Goal: Task Accomplishment & Management: Use online tool/utility

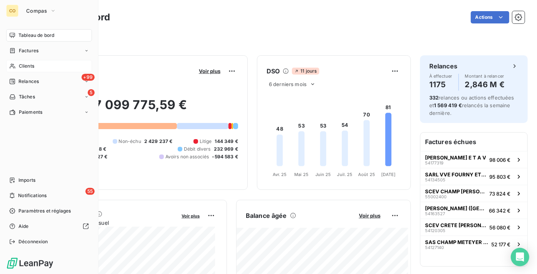
click at [30, 68] on span "Clients" at bounding box center [26, 66] width 15 height 7
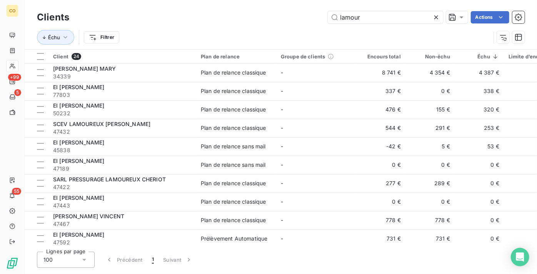
drag, startPoint x: 394, startPoint y: 18, endPoint x: 216, endPoint y: 8, distance: 177.8
click at [216, 8] on div "Clients lamour Actions Échu Filtrer" at bounding box center [281, 24] width 513 height 49
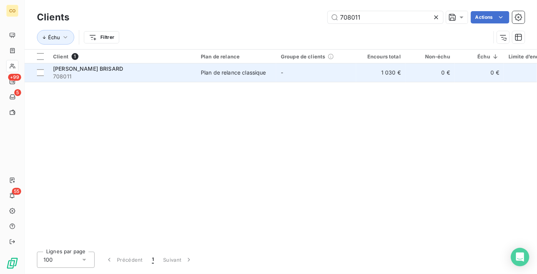
type input "708011"
click at [243, 73] on div "Plan de relance classique" at bounding box center [233, 73] width 65 height 8
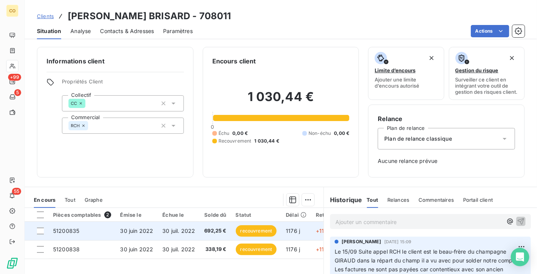
click at [144, 241] on td "30 juin 2022" at bounding box center [137, 231] width 42 height 18
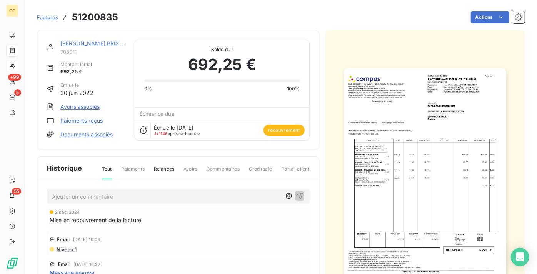
click at [425, 142] on img "button" at bounding box center [425, 182] width 162 height 229
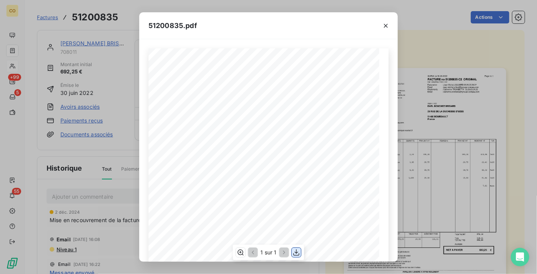
click at [295, 253] on icon "button" at bounding box center [297, 253] width 8 height 8
click at [261, 37] on div "51200835.pdf" at bounding box center [268, 25] width 259 height 27
click at [387, 27] on icon "button" at bounding box center [386, 26] width 8 height 8
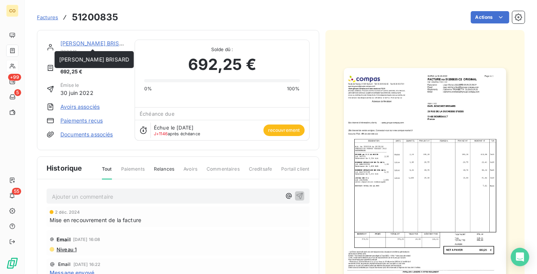
click at [63, 43] on link "EARL BOUCHEZ BRISARD" at bounding box center [95, 43] width 70 height 7
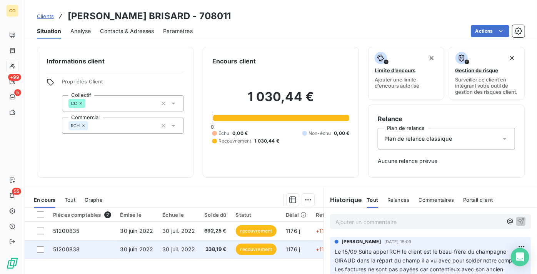
click at [139, 253] on span "30 juin 2022" at bounding box center [136, 249] width 33 height 7
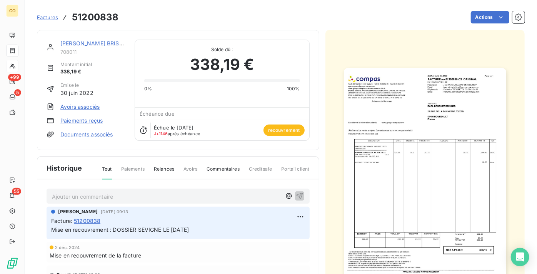
click at [458, 115] on img "button" at bounding box center [425, 182] width 162 height 229
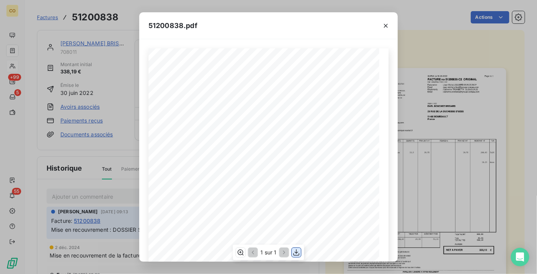
click at [295, 249] on icon "button" at bounding box center [297, 253] width 8 height 8
click at [381, 27] on button "button" at bounding box center [386, 26] width 12 height 12
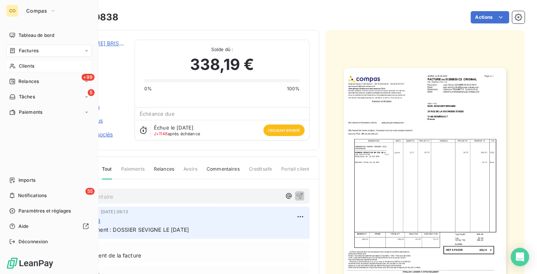
click at [30, 69] on span "Clients" at bounding box center [26, 66] width 15 height 7
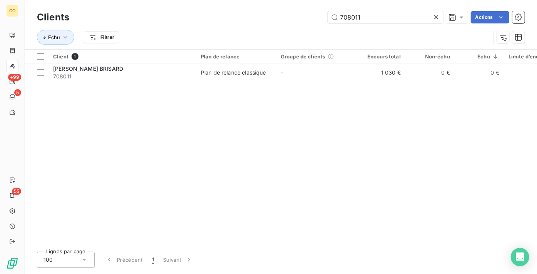
drag, startPoint x: 401, startPoint y: 19, endPoint x: 165, endPoint y: 26, distance: 236.5
click at [165, 26] on div "Clients 708011 Actions Échu Filtrer" at bounding box center [281, 29] width 488 height 40
type input "44522"
click at [205, 82] on div "Client 1 Plan de relance Groupe de clients Encours total Non-échu Échu Limite d…" at bounding box center [281, 148] width 513 height 196
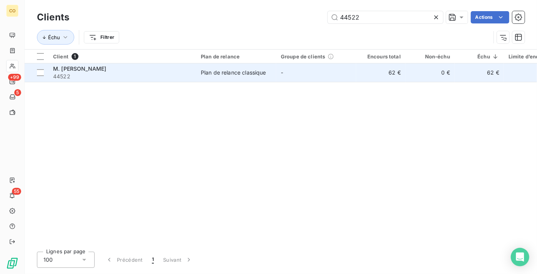
click at [211, 77] on td "Plan de relance classique" at bounding box center [236, 73] width 80 height 18
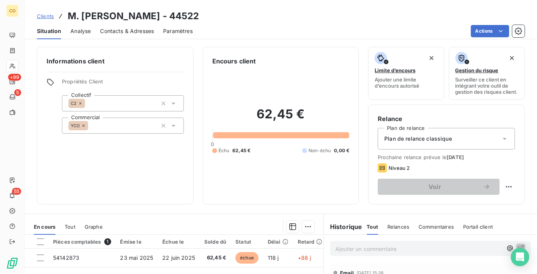
click at [114, 30] on span "Contacts & Adresses" at bounding box center [127, 31] width 54 height 8
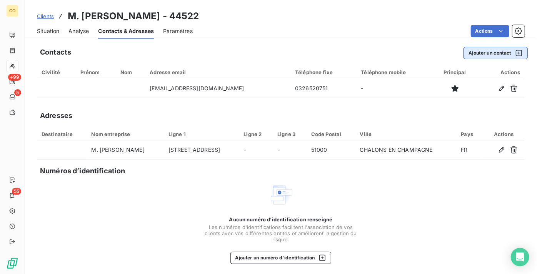
click at [496, 59] on button "Ajouter un contact" at bounding box center [496, 53] width 64 height 12
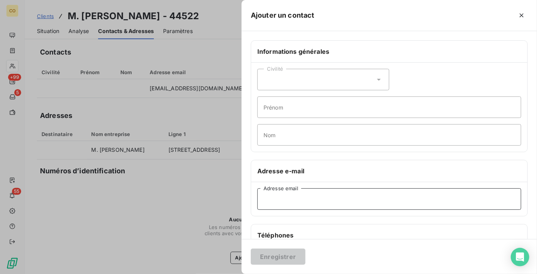
click at [313, 199] on input "Adresse email" at bounding box center [390, 200] width 264 height 22
paste input "patrickhoez.per@outlook.fr"
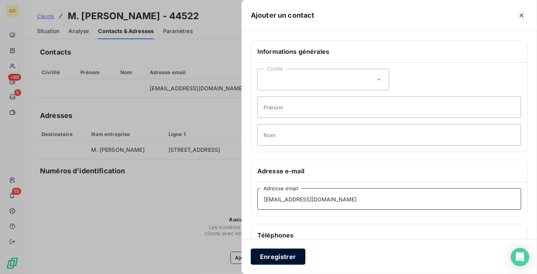
type input "patrickhoez.per@outlook.fr"
click at [280, 256] on button "Enregistrer" at bounding box center [278, 257] width 55 height 16
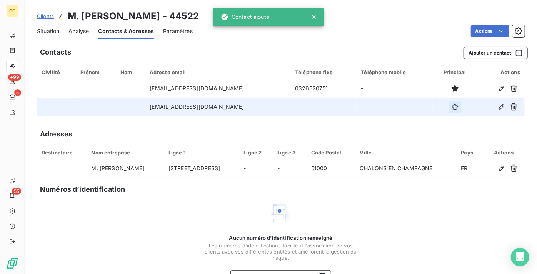
click at [449, 112] on button "button" at bounding box center [455, 107] width 12 height 12
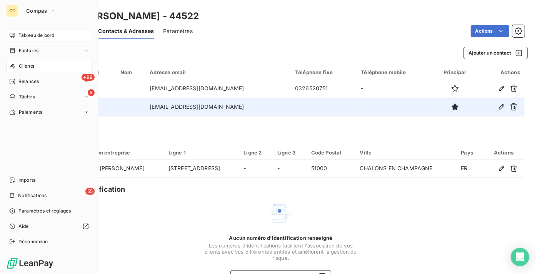
click at [26, 37] on span "Tableau de bord" at bounding box center [36, 35] width 36 height 7
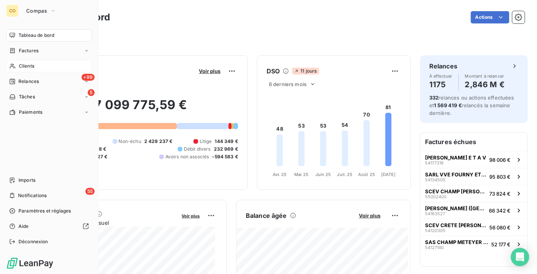
click at [40, 70] on div "Clients" at bounding box center [49, 66] width 86 height 12
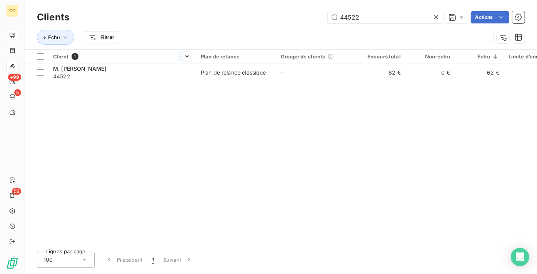
drag, startPoint x: 406, startPoint y: 20, endPoint x: 125, endPoint y: 52, distance: 283.3
click at [202, 40] on div "Clients 44522 Actions Échu Filtrer" at bounding box center [281, 29] width 488 height 40
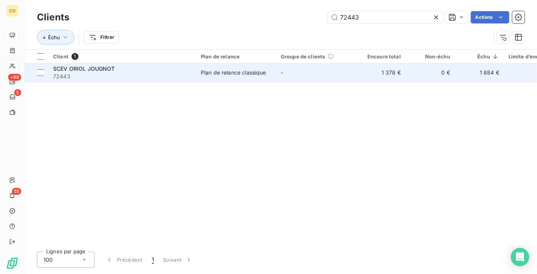
type input "72443"
click at [135, 73] on span "72443" at bounding box center [122, 77] width 139 height 8
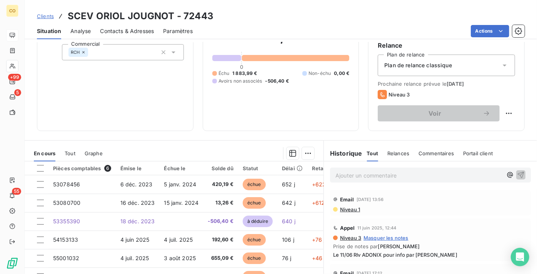
scroll to position [105, 0]
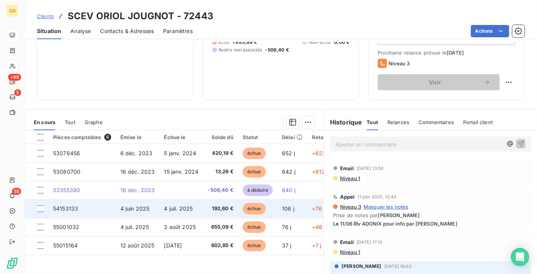
click at [215, 213] on span "192,60 €" at bounding box center [220, 209] width 25 height 8
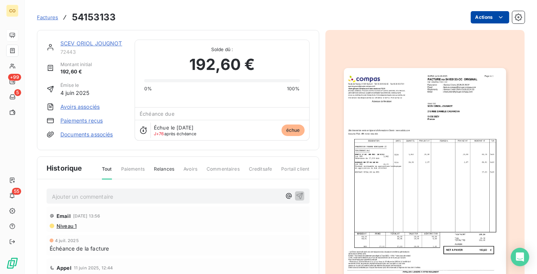
click at [481, 15] on html "CO +99 5 55 Factures 54153133 Actions SCEV ORIOL JOUGNOT 72443 Montant initial …" at bounding box center [268, 137] width 537 height 274
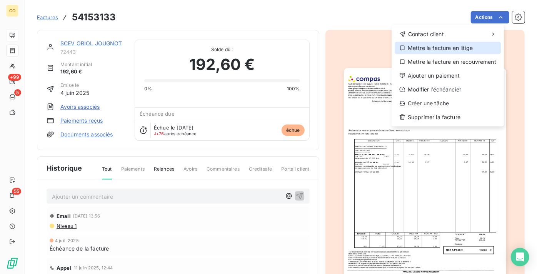
click at [460, 50] on div "Mettre la facture en litige" at bounding box center [448, 48] width 106 height 12
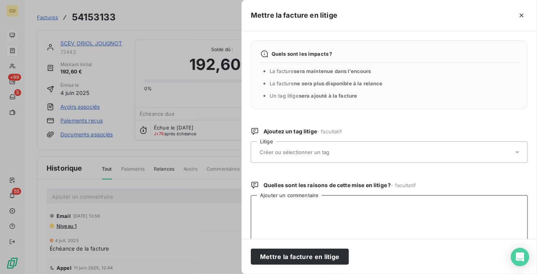
click at [288, 214] on textarea "Ajouter un commentaire" at bounding box center [389, 236] width 277 height 80
paste textarea "Bonjour Vous vous trompez de compte, nous vous l’avions déjà signé l’an dernier…"
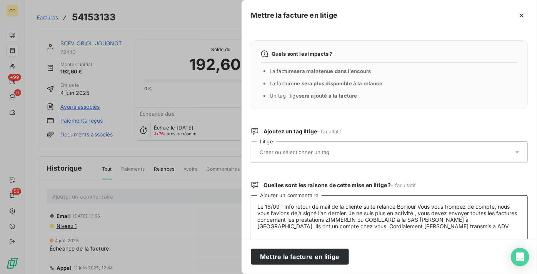
drag, startPoint x: 469, startPoint y: 226, endPoint x: 0, endPoint y: 172, distance: 471.5
click at [0, 274] on div "Mettre la facture en litige Quels sont les impacts ? La facture sera maintenue …" at bounding box center [268, 274] width 537 height 0
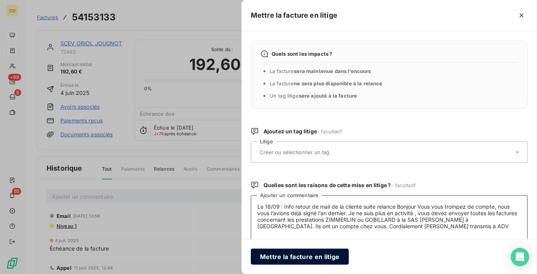
type textarea "Le 18/09 : Info retour de mail de la cliente suite relance Bonjour Vous vous tr…"
click at [293, 263] on button "Mettre la facture en litige" at bounding box center [300, 257] width 98 height 16
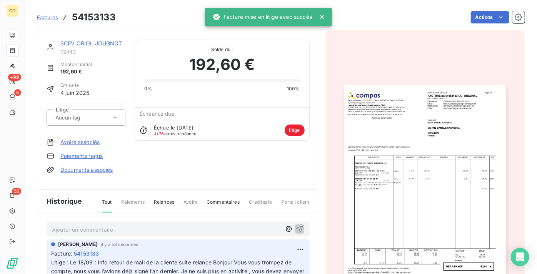
click at [89, 42] on link "SCEV ORIOL JOUGNOT" at bounding box center [91, 43] width 62 height 7
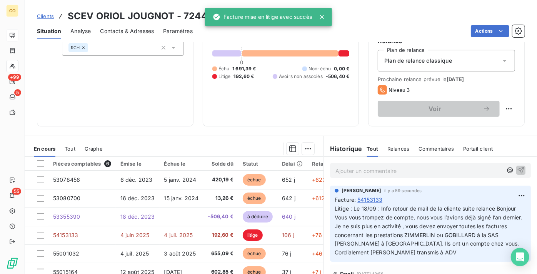
scroll to position [137, 0]
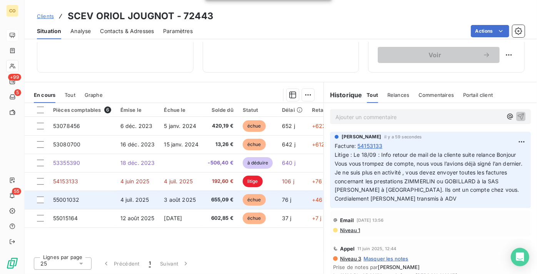
click at [190, 198] on span "3 août 2025" at bounding box center [180, 200] width 32 height 7
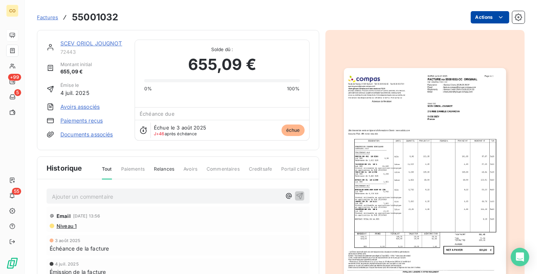
click at [478, 19] on html "CO +99 5 55 Factures 55001032 Actions SCEV ORIOL JOUGNOT 72443 Montant initial …" at bounding box center [268, 137] width 537 height 274
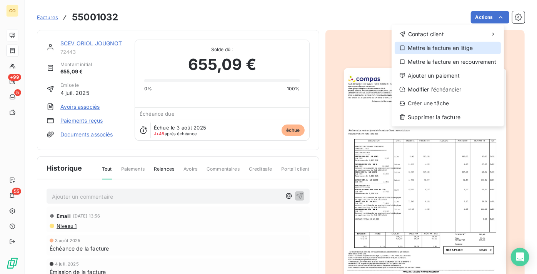
click at [469, 51] on div "Mettre la facture en litige" at bounding box center [448, 48] width 106 height 12
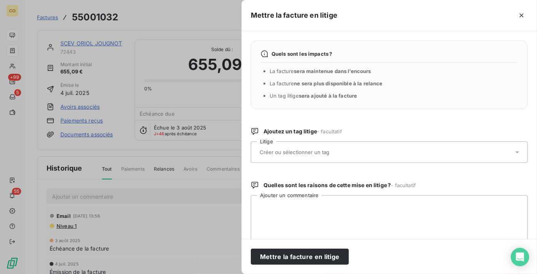
click at [319, 159] on div at bounding box center [386, 152] width 256 height 16
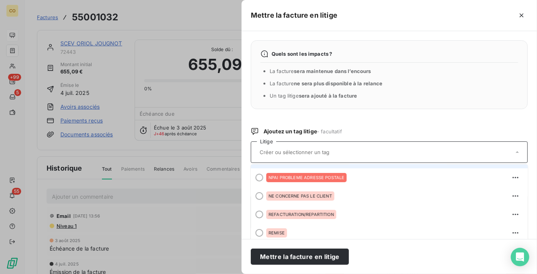
scroll to position [70, 0]
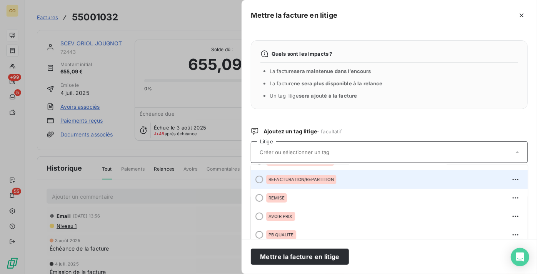
click at [324, 180] on span "REFACTURATION/REPARTITION" at bounding box center [301, 179] width 65 height 5
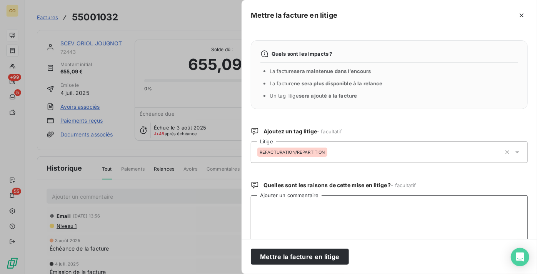
click at [325, 218] on textarea "Ajouter un commentaire" at bounding box center [389, 236] width 277 height 80
paste textarea "Le 18/09 : Info retour de mail de la cliente suite relance Bonjour Vous vous tr…"
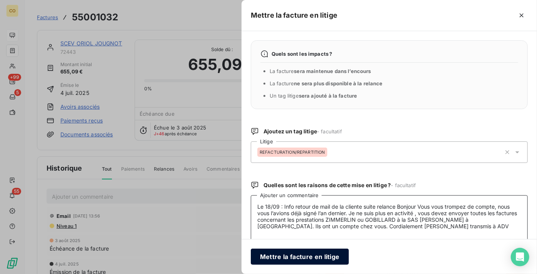
type textarea "Le 18/09 : Info retour de mail de la cliente suite relance Bonjour Vous vous tr…"
click at [317, 255] on button "Mettre la facture en litige" at bounding box center [300, 257] width 98 height 16
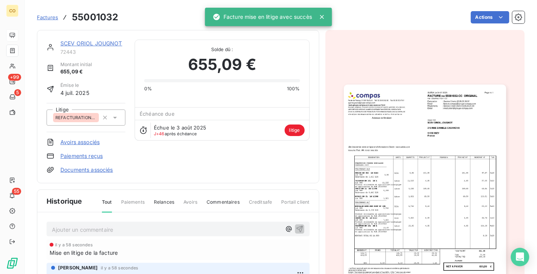
click at [96, 44] on link "SCEV ORIOL JOUGNOT" at bounding box center [91, 43] width 62 height 7
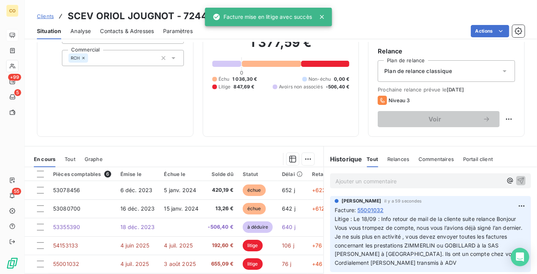
scroll to position [105, 0]
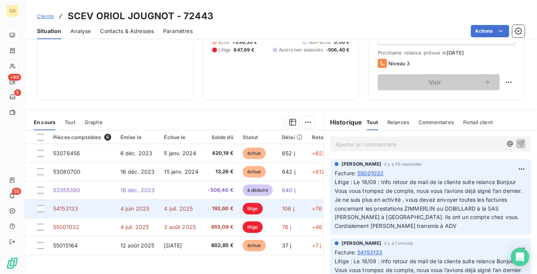
click at [211, 213] on span "192,60 €" at bounding box center [220, 209] width 25 height 8
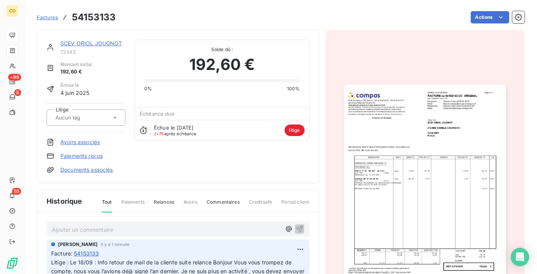
click at [477, 25] on div "Factures 54153133 Actions" at bounding box center [281, 17] width 488 height 16
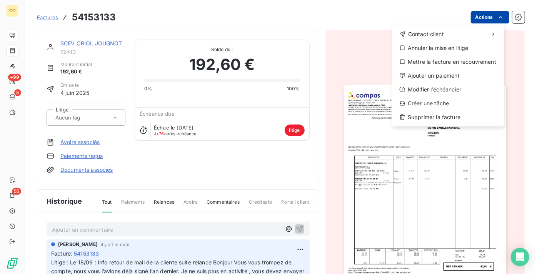
click at [479, 16] on html "CO +99 5 55 Factures 54153133 Actions Contact client Annuler la mise en litige …" at bounding box center [268, 137] width 537 height 274
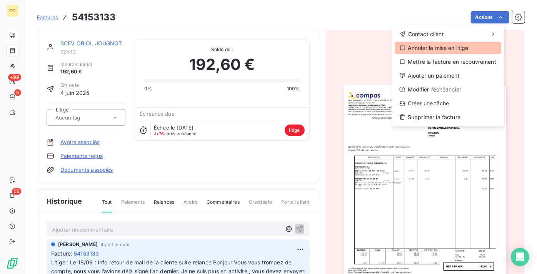
click at [460, 51] on div "Annuler la mise en litige" at bounding box center [448, 48] width 106 height 12
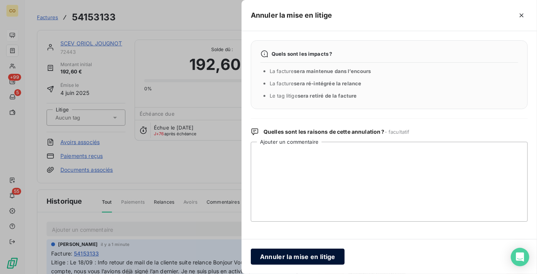
click at [302, 261] on button "Annuler la mise en litige" at bounding box center [298, 257] width 94 height 16
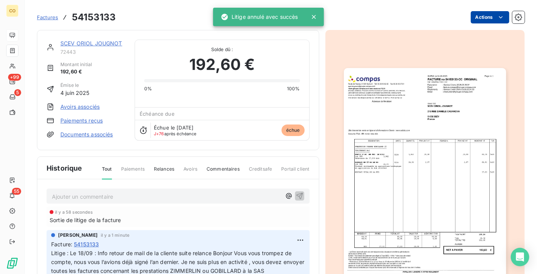
click at [465, 20] on html "CO +99 5 55 Factures 54153133 Actions SCEV ORIOL JOUGNOT 72443 Montant initial …" at bounding box center [268, 137] width 537 height 274
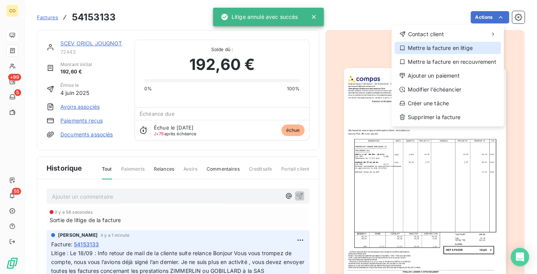
click at [457, 48] on div "Mettre la facture en litige" at bounding box center [448, 48] width 106 height 12
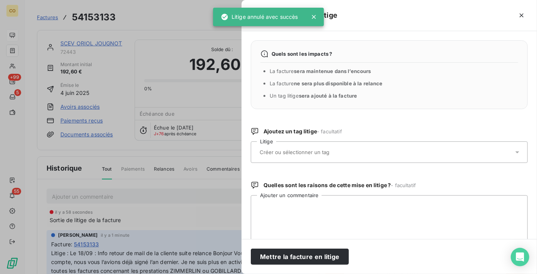
click at [313, 155] on input "text" at bounding box center [315, 152] width 112 height 7
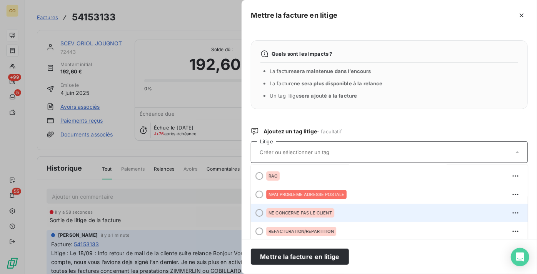
scroll to position [35, 0]
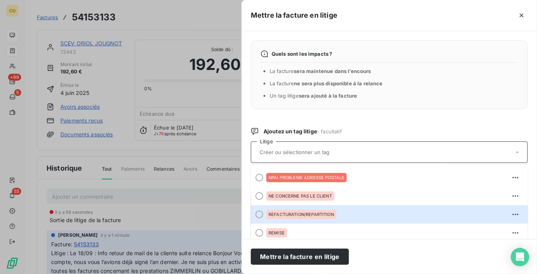
click at [303, 215] on span "REFACTURATION/REPARTITION" at bounding box center [301, 215] width 65 height 5
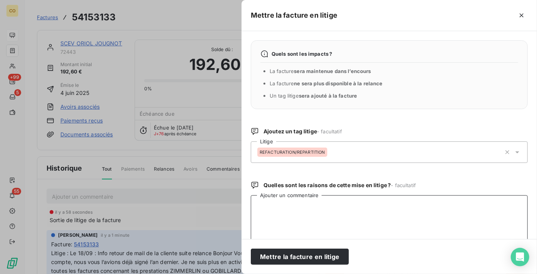
click at [319, 210] on textarea "Ajouter un commentaire" at bounding box center [389, 236] width 277 height 80
paste textarea "Le 18/09 : Info retour de mail de la cliente suite relance Bonjour Vous vous tr…"
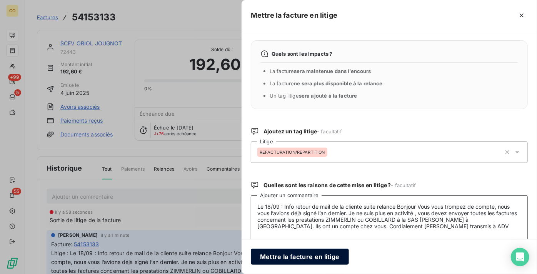
type textarea "Le 18/09 : Info retour de mail de la cliente suite relance Bonjour Vous vous tr…"
click at [322, 255] on button "Mettre la facture en litige" at bounding box center [300, 257] width 98 height 16
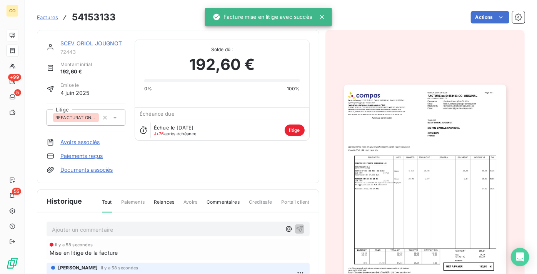
click at [92, 43] on link "SCEV ORIOL JOUGNOT" at bounding box center [91, 43] width 62 height 7
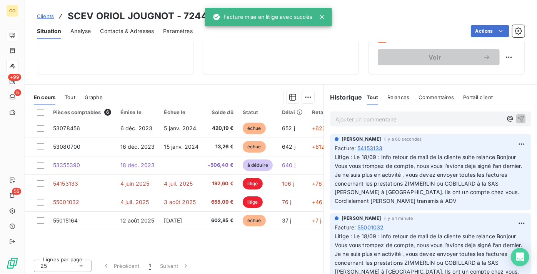
scroll to position [137, 0]
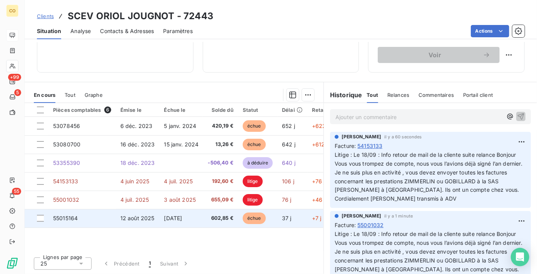
click at [210, 218] on span "602,85 €" at bounding box center [220, 219] width 25 height 8
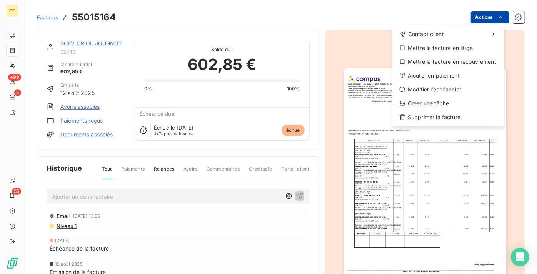
click at [481, 22] on html "CO +99 5 55 Factures 55015164 Actions Contact client Mettre la facture en litig…" at bounding box center [268, 137] width 537 height 274
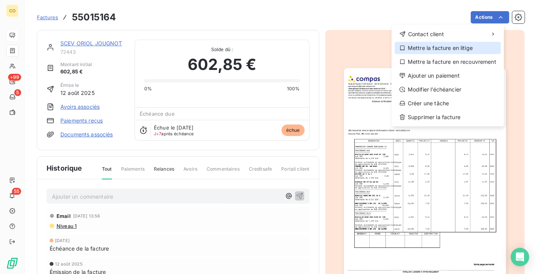
click at [465, 46] on div "Mettre la facture en litige" at bounding box center [448, 48] width 106 height 12
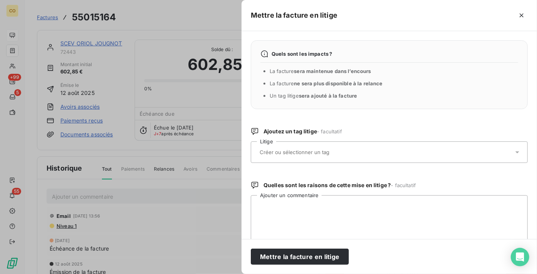
click at [354, 155] on div at bounding box center [386, 152] width 256 height 16
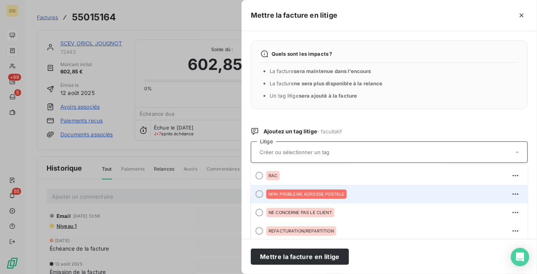
scroll to position [35, 0]
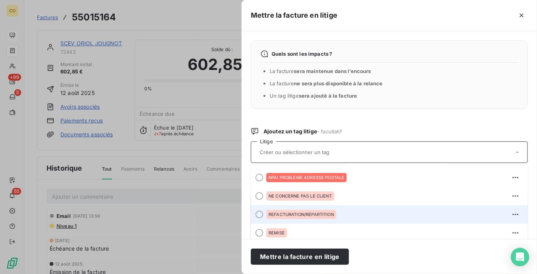
click at [343, 215] on div "REFACTURATION/REPARTITION" at bounding box center [394, 215] width 256 height 12
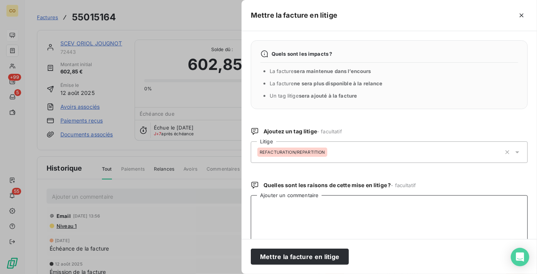
click at [351, 209] on textarea "Ajouter un commentaire" at bounding box center [389, 236] width 277 height 80
paste textarea "Le 18/09 : Info retour de mail de la cliente suite relance Bonjour Vous vous tr…"
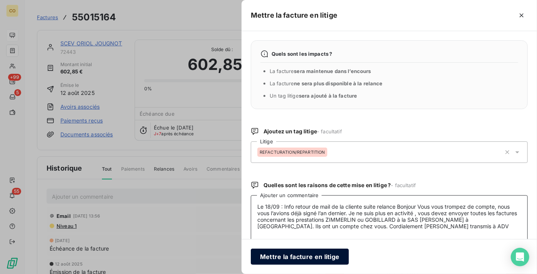
type textarea "Le 18/09 : Info retour de mail de la cliente suite relance Bonjour Vous vous tr…"
click at [327, 253] on button "Mettre la facture en litige" at bounding box center [300, 257] width 98 height 16
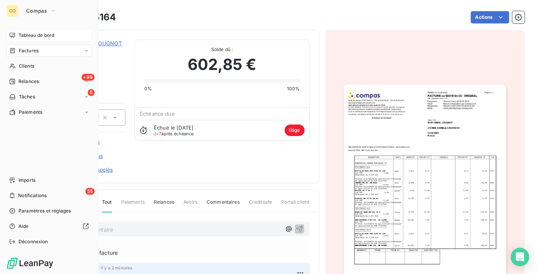
click at [19, 35] on span "Tableau de bord" at bounding box center [36, 35] width 36 height 7
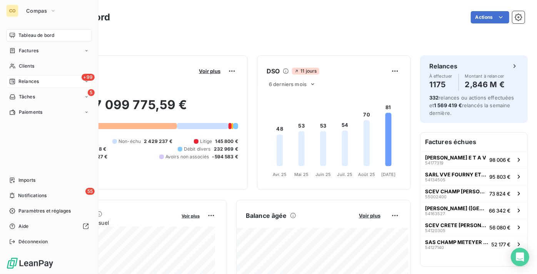
click at [45, 78] on div "+99 Relances" at bounding box center [49, 81] width 86 height 12
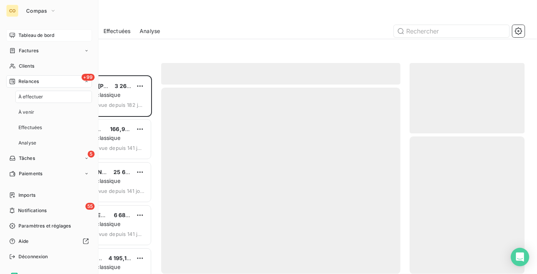
scroll to position [193, 110]
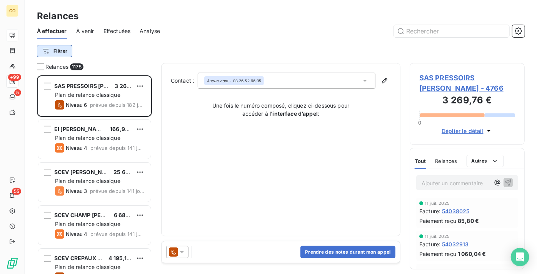
click at [62, 52] on html "CO +99 5 55 Relances À effectuer À venir Effectuées Analyse Filtrer Relances 11…" at bounding box center [268, 137] width 537 height 274
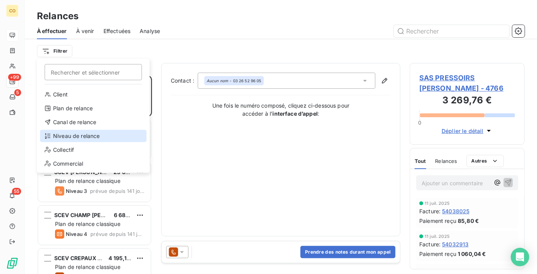
click at [104, 130] on div "Niveau de relance" at bounding box center [93, 136] width 107 height 12
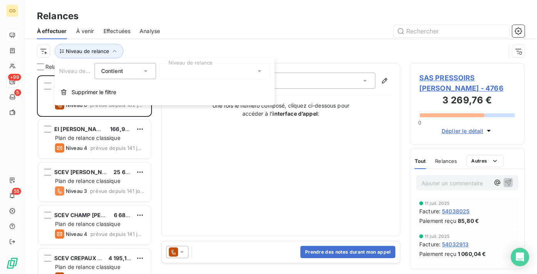
click at [219, 76] on div at bounding box center [214, 71] width 111 height 16
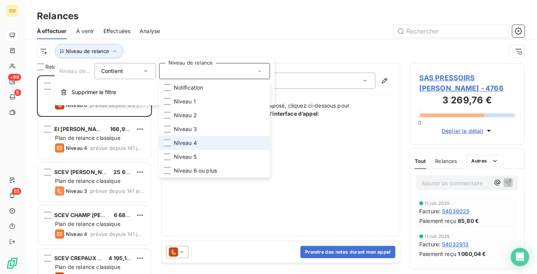
click at [212, 142] on li "Niveau 4" at bounding box center [214, 143] width 111 height 14
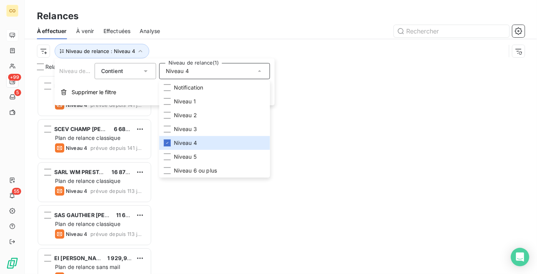
scroll to position [193, 110]
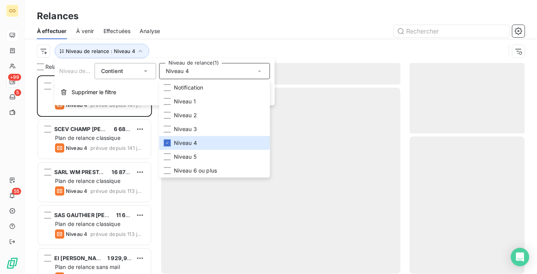
click at [300, 28] on div at bounding box center [347, 31] width 356 height 12
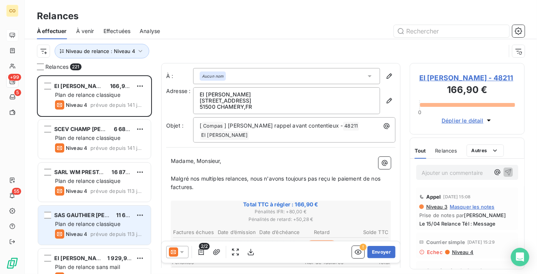
click at [117, 224] on span "Plan de relance classique" at bounding box center [87, 224] width 65 height 7
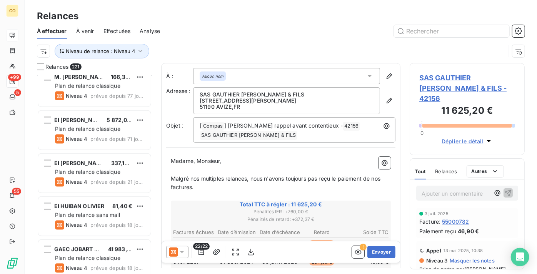
scroll to position [910, 0]
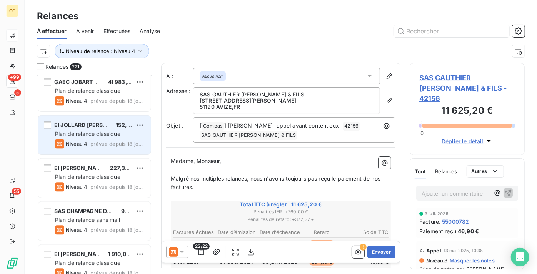
click at [71, 137] on div "EI JOLLARD PREVOTEAUX AURELIE 152,29 € Plan de relance classique Niveau 4 prévu…" at bounding box center [94, 134] width 113 height 39
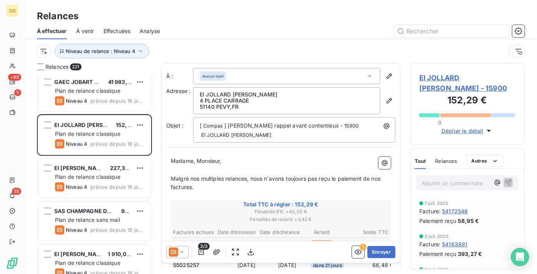
click at [173, 250] on icon at bounding box center [173, 252] width 9 height 9
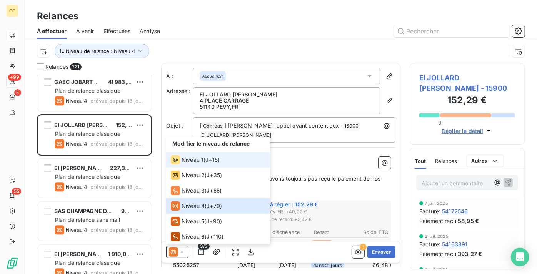
click at [189, 165] on li "Niveau 1 ( J+15 )" at bounding box center [218, 159] width 104 height 15
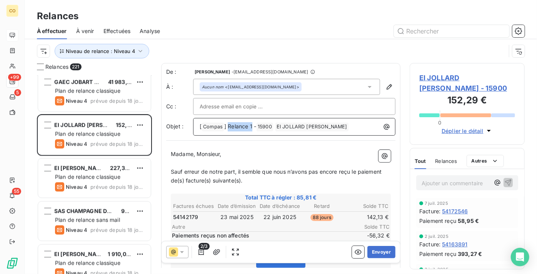
drag, startPoint x: 251, startPoint y: 123, endPoint x: 227, endPoint y: 115, distance: 25.8
click at [227, 115] on div "De : LAURA DELAUNOIS - rappels@leanpay.io À : Aucun nom <aprevoteaux@gmail.com>…" at bounding box center [280, 102] width 229 height 68
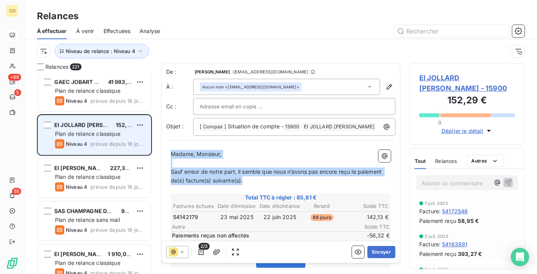
drag, startPoint x: 248, startPoint y: 189, endPoint x: 95, endPoint y: 125, distance: 166.4
click at [95, 125] on div "Relances 221 EI HUIBAN OLIVIER 81,40 € Plan de relance sans mail Niveau 4 prévu…" at bounding box center [281, 168] width 513 height 211
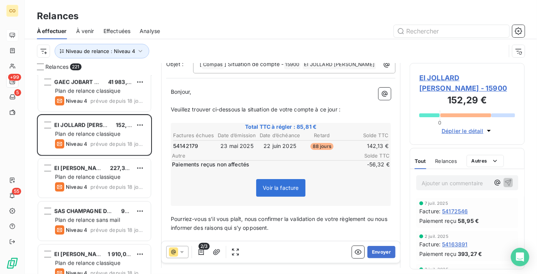
scroll to position [71, 0]
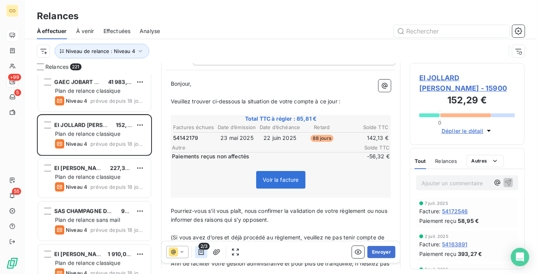
click at [202, 253] on icon "button" at bounding box center [201, 253] width 8 height 8
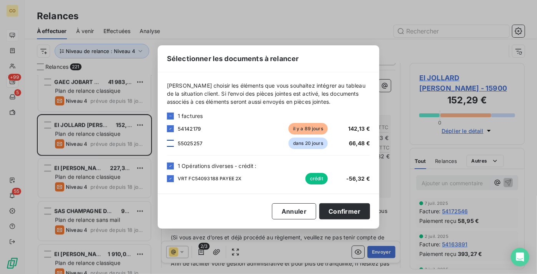
click at [172, 140] on div at bounding box center [170, 143] width 7 height 7
click at [354, 207] on button "Confirmer" at bounding box center [345, 212] width 51 height 16
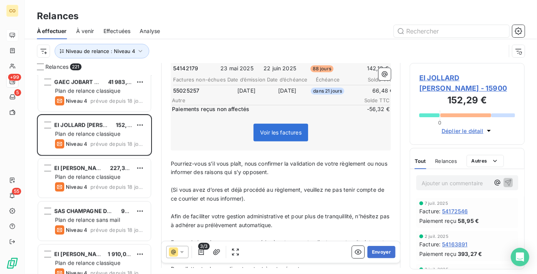
scroll to position [176, 0]
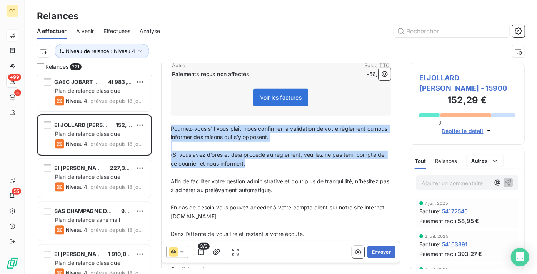
drag, startPoint x: 172, startPoint y: 132, endPoint x: 284, endPoint y: 172, distance: 119.2
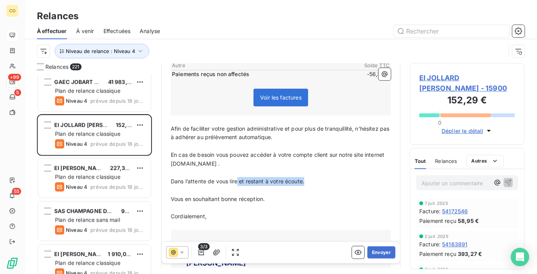
drag, startPoint x: 310, startPoint y: 187, endPoint x: 238, endPoint y: 186, distance: 72.0
click at [238, 186] on p "Dans l’attente de vous lire et restant à votre écoute." at bounding box center [281, 181] width 220 height 9
click at [263, 202] on span "Vous en souhaitant bonne réception. et restant à votre écoute." at bounding box center [251, 199] width 161 height 7
drag, startPoint x: 314, startPoint y: 191, endPoint x: 165, endPoint y: 189, distance: 149.0
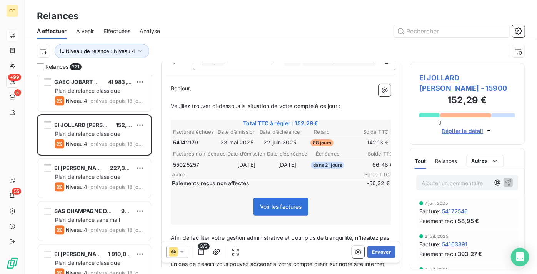
scroll to position [71, 0]
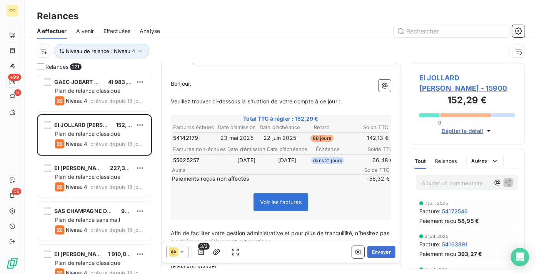
click at [346, 213] on div "Voir les factures" at bounding box center [281, 203] width 218 height 33
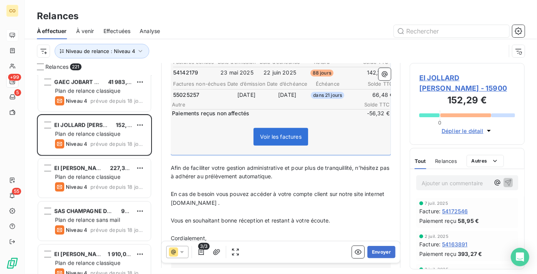
scroll to position [141, 0]
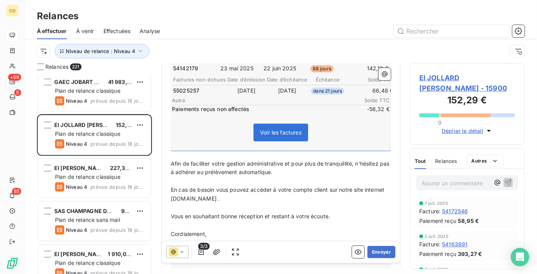
click at [206, 160] on p "﻿" at bounding box center [281, 155] width 220 height 9
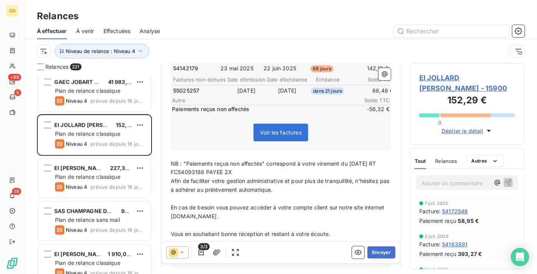
click at [377, 167] on span "NB : "Paiements reçus non affectés" correspond à votre virement du 02/05/25 RT …" at bounding box center [274, 168] width 207 height 15
click at [237, 176] on span "NB : "Paiements reçus non affectés" correspond à votre virement du 02/05/25 Fac…" at bounding box center [280, 168] width 219 height 15
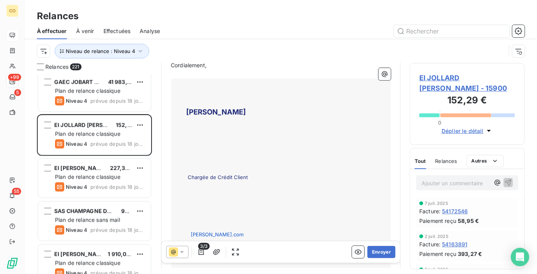
scroll to position [386, 0]
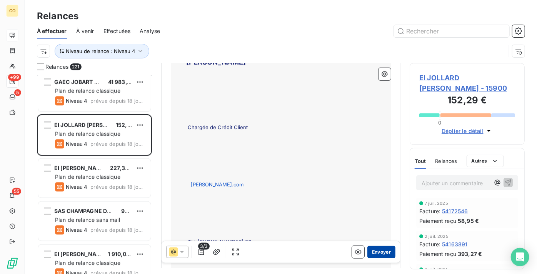
click at [376, 249] on button "Envoyer" at bounding box center [382, 252] width 28 height 12
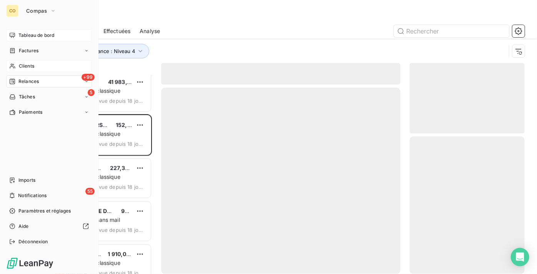
click at [46, 67] on div "Clients" at bounding box center [49, 66] width 86 height 12
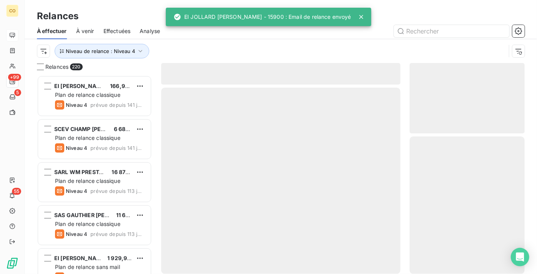
scroll to position [193, 110]
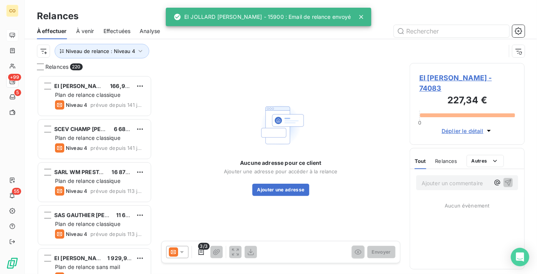
click at [365, 17] on icon at bounding box center [362, 17] width 8 height 8
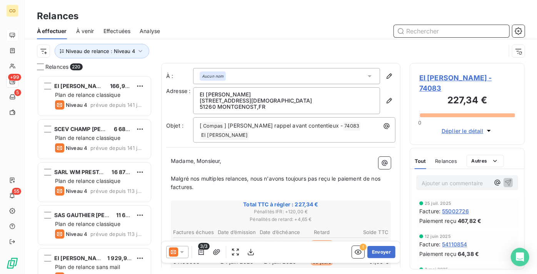
click at [414, 31] on input "text" at bounding box center [451, 31] width 115 height 12
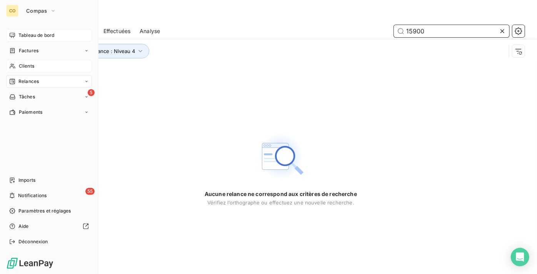
type input "15900"
click at [20, 69] on span "Clients" at bounding box center [26, 66] width 15 height 7
click at [17, 67] on div "Clients" at bounding box center [49, 66] width 86 height 12
click at [30, 68] on span "Clients" at bounding box center [26, 66] width 15 height 7
click at [42, 66] on div "Clients" at bounding box center [49, 66] width 86 height 12
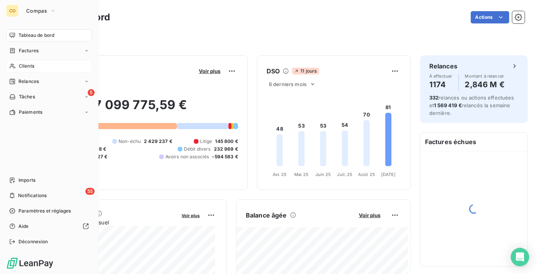
click at [33, 62] on div "Clients" at bounding box center [49, 66] width 86 height 12
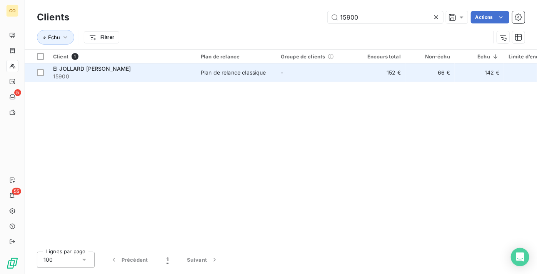
type input "15900"
click at [112, 74] on span "15900" at bounding box center [122, 77] width 139 height 8
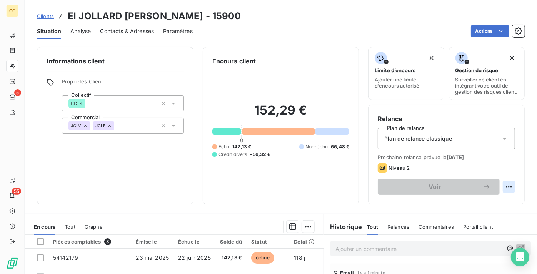
click at [501, 192] on html "CO 5 55 Clients EI JOLLARD [PERSON_NAME] - 15900 Situation Analyse Contacts & A…" at bounding box center [268, 137] width 537 height 274
click at [481, 207] on div "Replanifier cette action" at bounding box center [472, 210] width 69 height 12
select select "8"
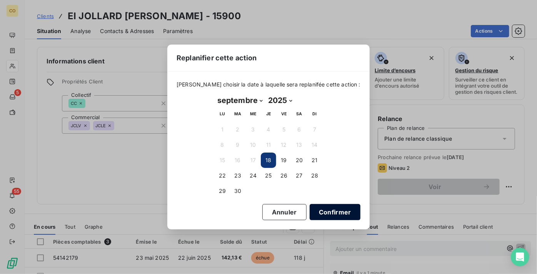
click at [328, 214] on button "Confirmer" at bounding box center [335, 212] width 51 height 16
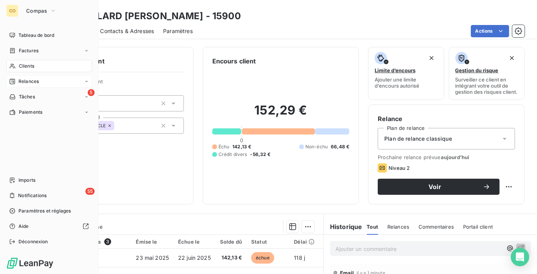
click at [37, 83] on span "Relances" at bounding box center [28, 81] width 20 height 7
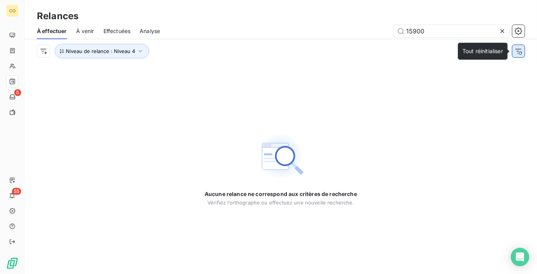
click at [523, 54] on button "button" at bounding box center [519, 51] width 12 height 12
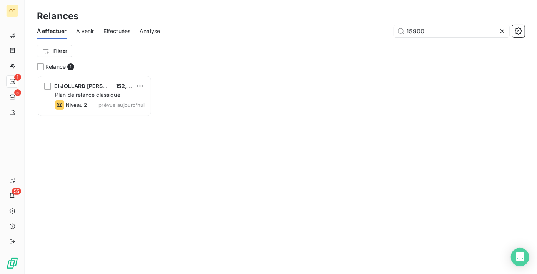
scroll to position [193, 110]
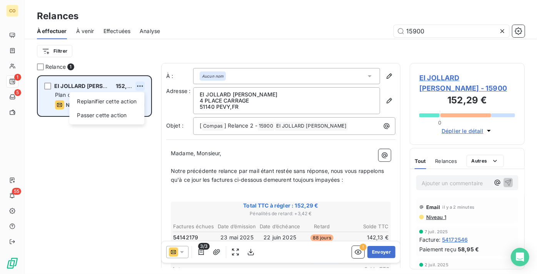
click at [141, 83] on html "CO 1 5 55 Relances À effectuer À venir Effectuées Analyse 15900 Filtrer Relance…" at bounding box center [268, 137] width 537 height 274
click at [127, 114] on div "Passer cette action" at bounding box center [106, 115] width 69 height 12
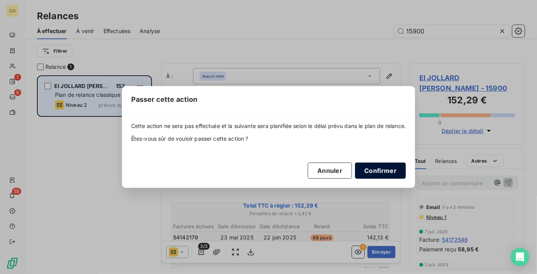
click at [387, 170] on button "Confirmer" at bounding box center [380, 171] width 51 height 16
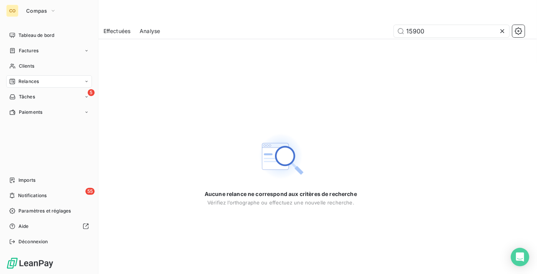
click at [35, 79] on span "Relances" at bounding box center [28, 81] width 20 height 7
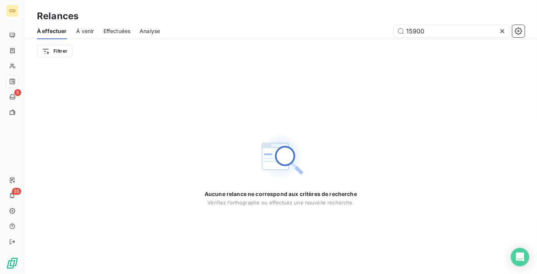
click at [505, 29] on icon at bounding box center [503, 31] width 8 height 8
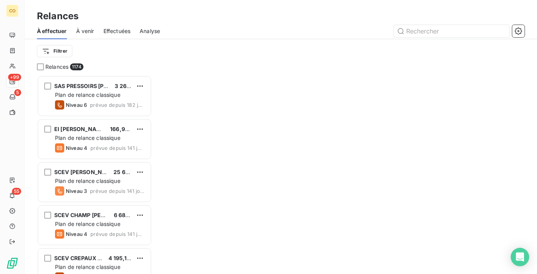
scroll to position [193, 110]
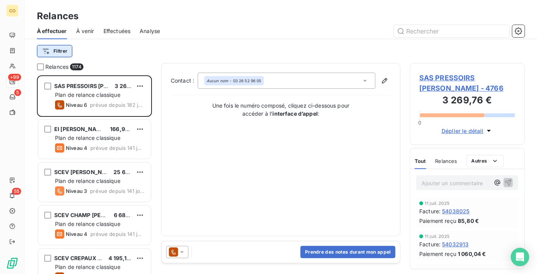
click at [60, 52] on html "CO +99 5 55 Relances À effectuer À venir Effectuées Analyse Filtrer Relances 11…" at bounding box center [268, 137] width 537 height 274
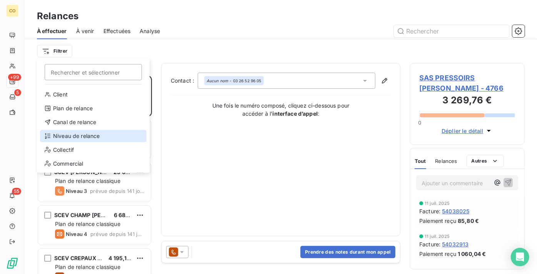
click at [108, 131] on div "Niveau de relance" at bounding box center [93, 136] width 107 height 12
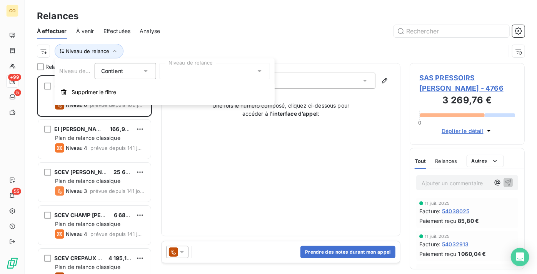
click at [189, 75] on div at bounding box center [214, 71] width 111 height 16
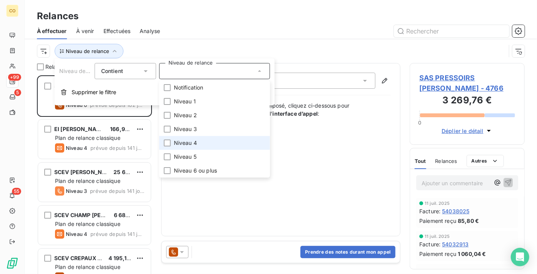
click at [194, 142] on span "Niveau 4" at bounding box center [185, 143] width 23 height 8
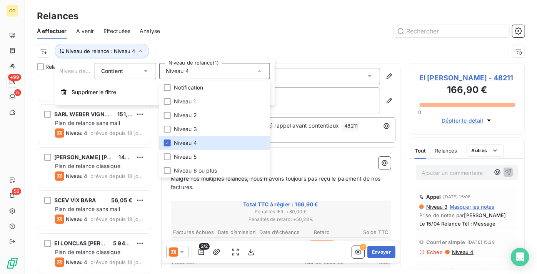
scroll to position [1365, 0]
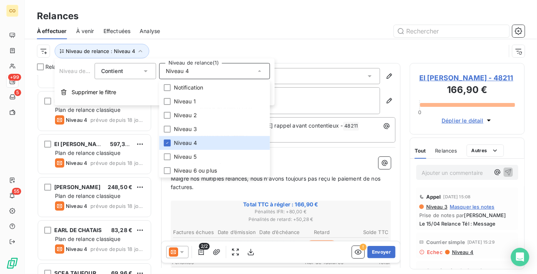
click at [112, 154] on span "Plan de relance classique" at bounding box center [87, 153] width 65 height 7
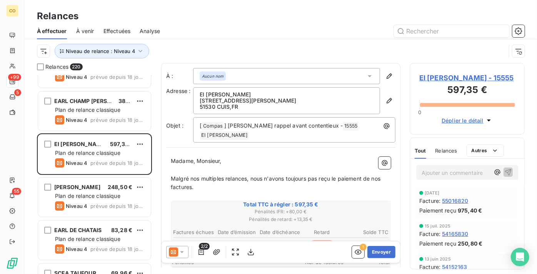
click at [181, 251] on icon at bounding box center [182, 253] width 8 height 8
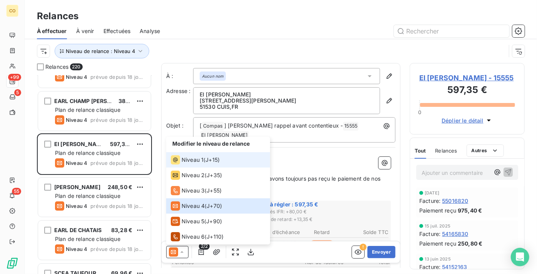
click at [198, 158] on span "Niveau 1" at bounding box center [193, 160] width 22 height 8
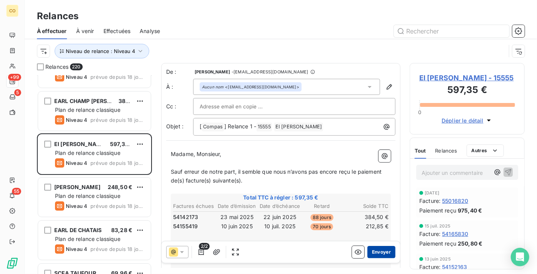
click at [382, 253] on button "Envoyer" at bounding box center [382, 252] width 28 height 12
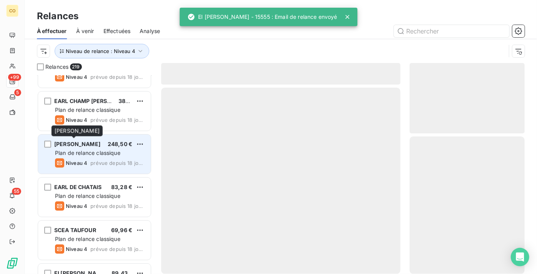
click at [84, 147] on span "[PERSON_NAME]" at bounding box center [77, 144] width 46 height 7
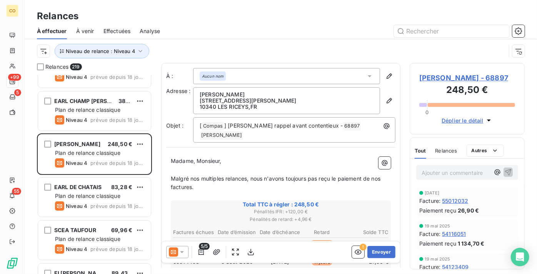
click at [181, 257] on div at bounding box center [177, 252] width 22 height 12
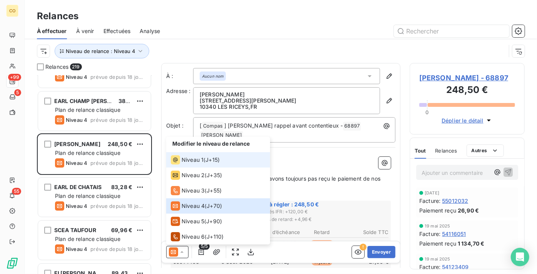
click at [191, 161] on span "Niveau 1" at bounding box center [193, 160] width 22 height 8
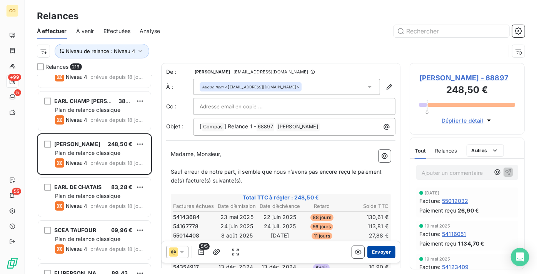
click at [386, 253] on button "Envoyer" at bounding box center [382, 252] width 28 height 12
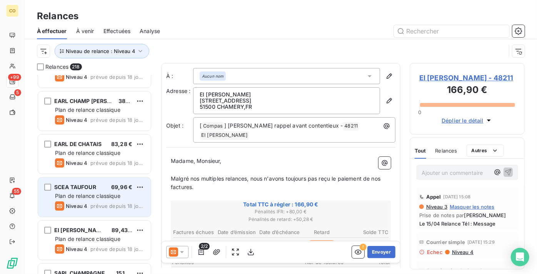
click at [94, 195] on span "Plan de relance classique" at bounding box center [87, 196] width 65 height 7
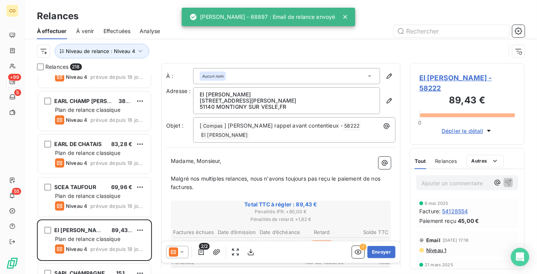
click at [184, 251] on icon at bounding box center [182, 253] width 8 height 8
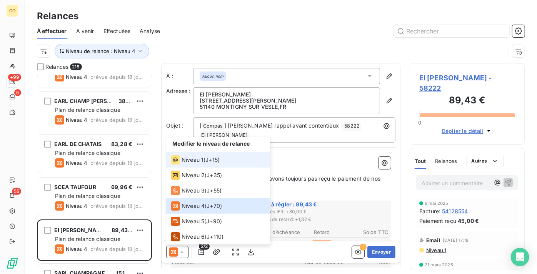
click at [203, 159] on div "Niveau 1 ( J+15 )" at bounding box center [195, 160] width 49 height 9
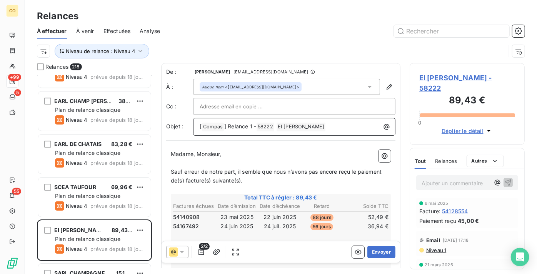
click at [253, 127] on span "] Relance 1 -" at bounding box center [240, 126] width 32 height 7
click at [382, 250] on button "Envoyer" at bounding box center [382, 252] width 28 height 12
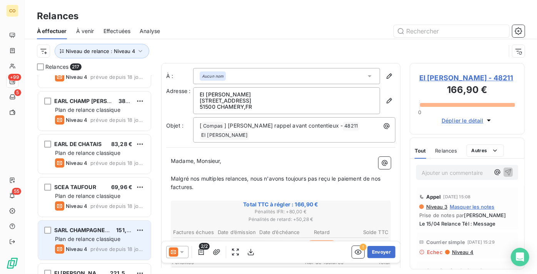
click at [87, 238] on span "Plan de relance classique" at bounding box center [87, 239] width 65 height 7
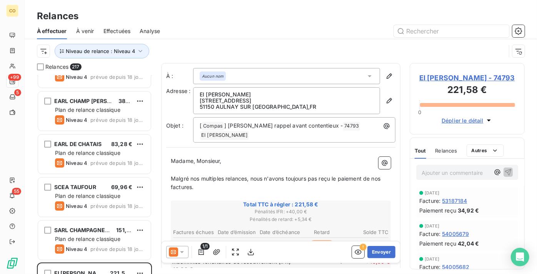
click at [180, 254] on icon at bounding box center [182, 253] width 8 height 8
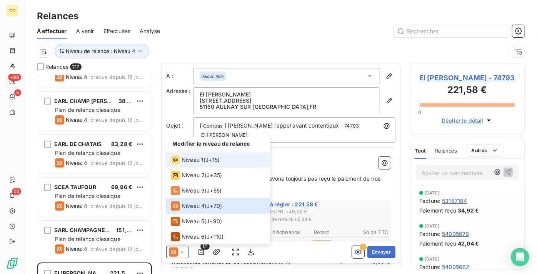
click at [196, 160] on span "Niveau 1" at bounding box center [193, 160] width 22 height 8
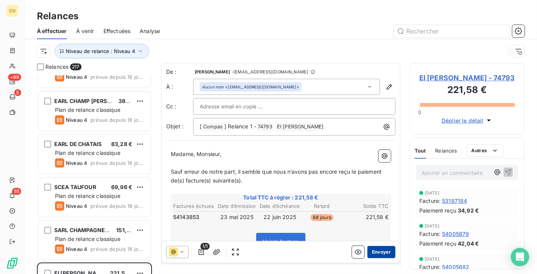
click at [382, 252] on button "Envoyer" at bounding box center [382, 252] width 28 height 12
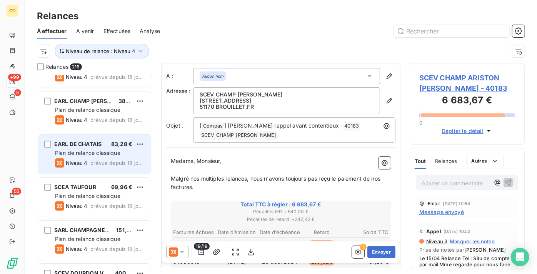
click at [73, 153] on span "Plan de relance classique" at bounding box center [87, 153] width 65 height 7
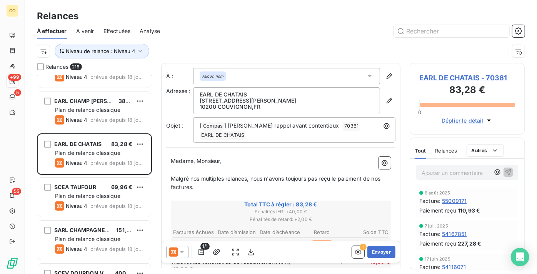
click at [179, 252] on icon at bounding box center [182, 253] width 8 height 8
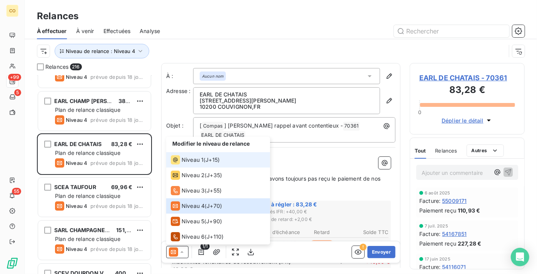
click at [191, 163] on span "Niveau 1" at bounding box center [193, 160] width 22 height 8
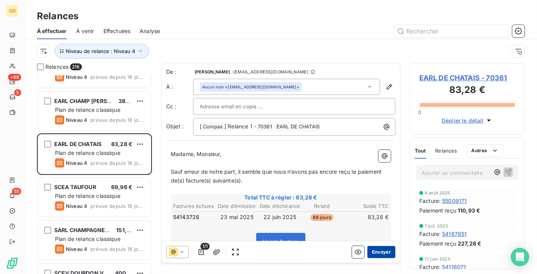
click at [380, 251] on button "Envoyer" at bounding box center [382, 252] width 28 height 12
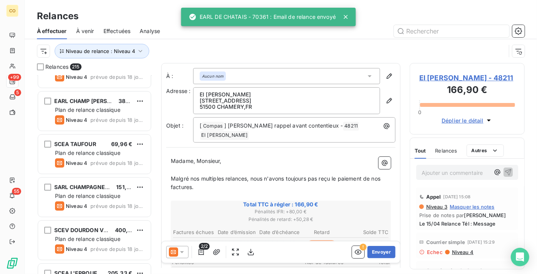
click at [122, 32] on span "Effectuées" at bounding box center [117, 31] width 27 height 8
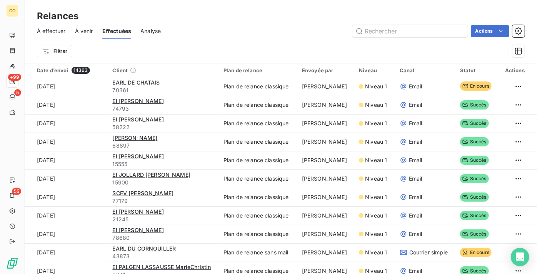
click at [59, 29] on span "À effectuer" at bounding box center [51, 31] width 29 height 8
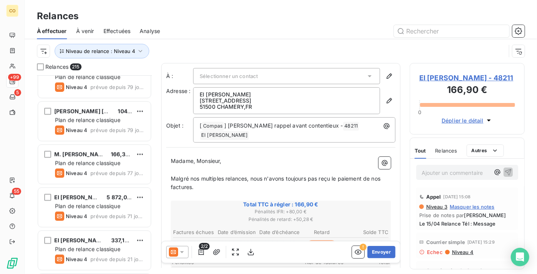
scroll to position [665, 0]
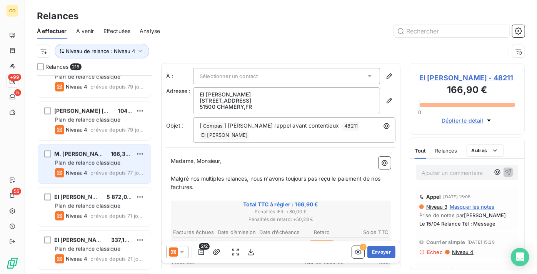
click at [79, 160] on span "Plan de relance classique" at bounding box center [87, 163] width 65 height 7
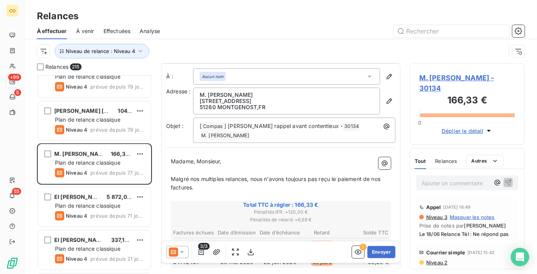
scroll to position [35, 0]
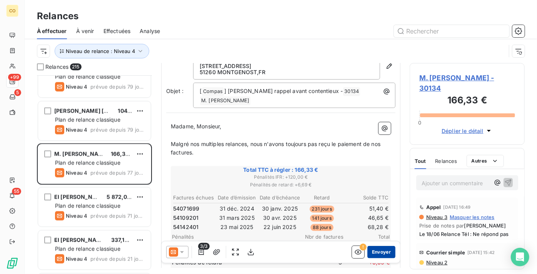
click at [377, 254] on button "Envoyer" at bounding box center [382, 252] width 28 height 12
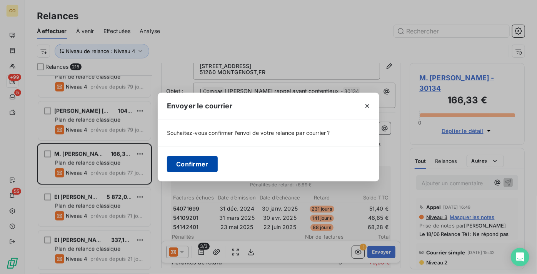
click at [201, 163] on button "Confirmer" at bounding box center [192, 164] width 51 height 16
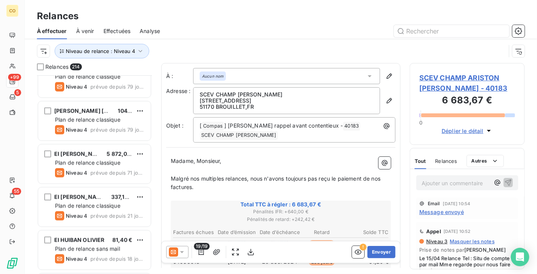
click at [361, 16] on div "Relances" at bounding box center [281, 16] width 513 height 14
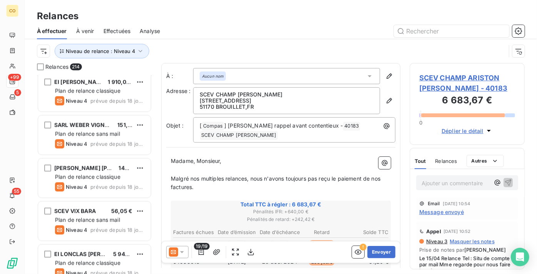
scroll to position [1085, 0]
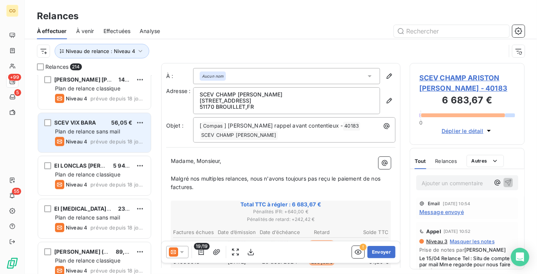
click at [81, 134] on div "Plan de relance sans mail" at bounding box center [100, 132] width 90 height 8
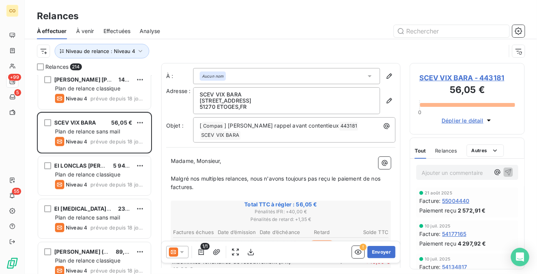
click at [176, 255] on icon at bounding box center [173, 252] width 9 height 9
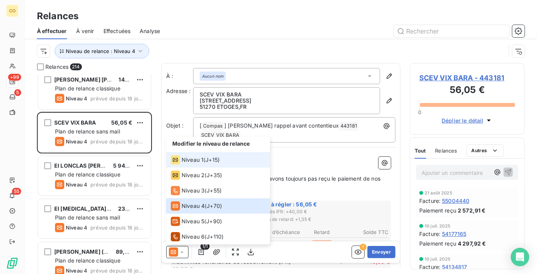
click at [196, 164] on div "Niveau 1" at bounding box center [187, 160] width 33 height 9
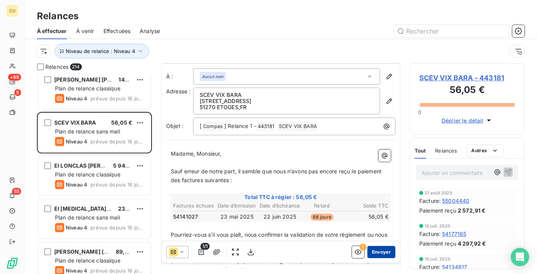
click at [379, 253] on button "Envoyer" at bounding box center [382, 252] width 28 height 12
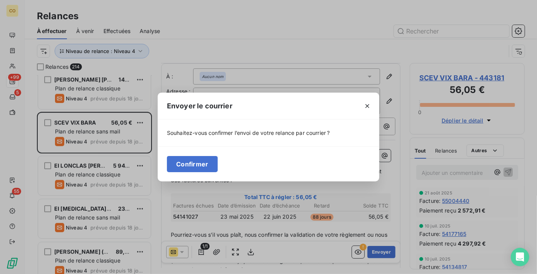
click at [218, 161] on div "Confirmer" at bounding box center [269, 164] width 222 height 35
click at [203, 164] on button "Confirmer" at bounding box center [192, 164] width 51 height 16
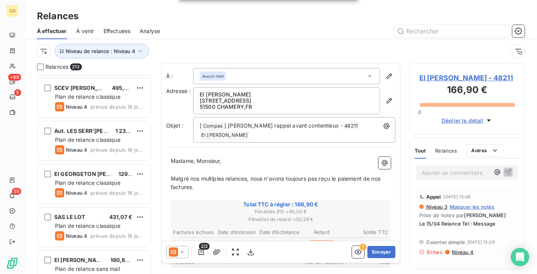
scroll to position [1890, 0]
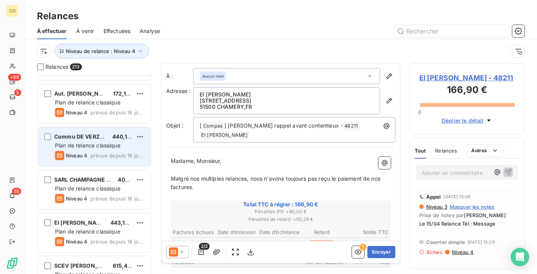
click at [90, 136] on span "Commu DE VERZENAY" at bounding box center [84, 137] width 61 height 7
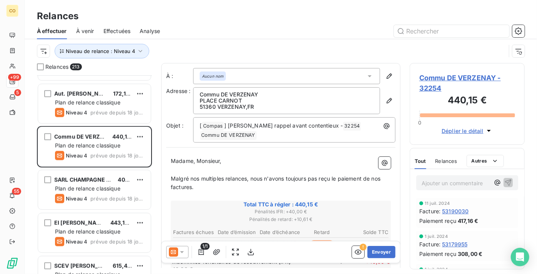
click at [175, 255] on icon at bounding box center [173, 252] width 9 height 9
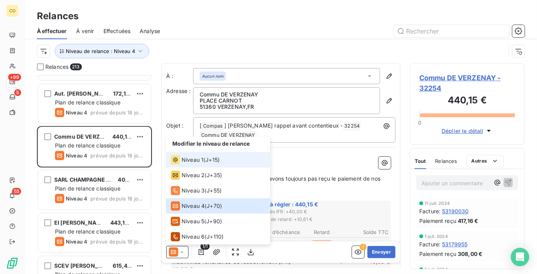
click at [194, 163] on span "Niveau 1" at bounding box center [193, 160] width 22 height 8
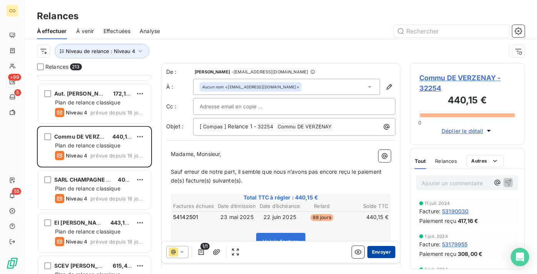
click at [386, 256] on button "Envoyer" at bounding box center [382, 252] width 28 height 12
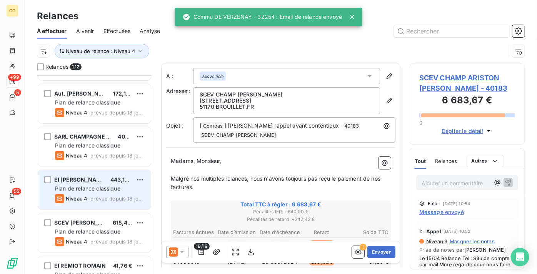
click at [85, 187] on span "Plan de relance classique" at bounding box center [87, 189] width 65 height 7
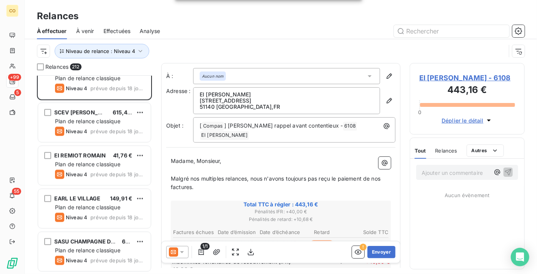
scroll to position [1960, 0]
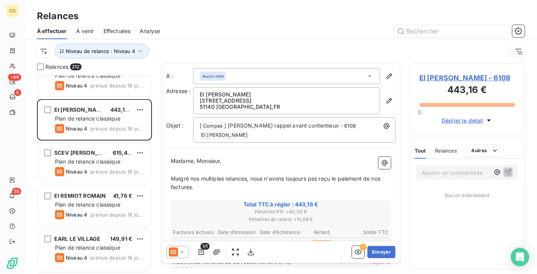
click at [183, 253] on icon at bounding box center [182, 253] width 8 height 8
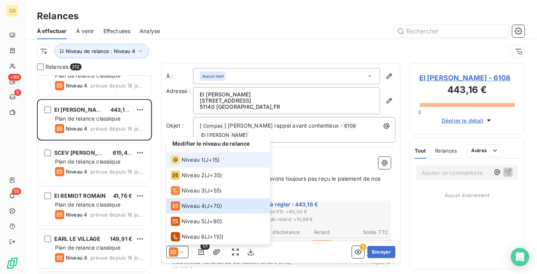
click at [193, 156] on span "Niveau 1" at bounding box center [193, 160] width 22 height 8
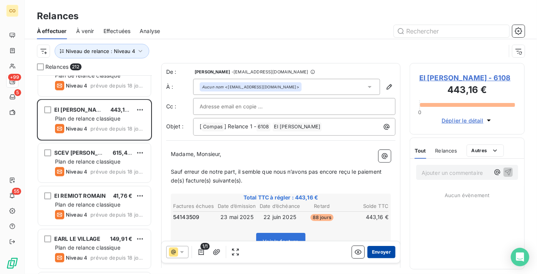
click at [378, 250] on button "Envoyer" at bounding box center [382, 252] width 28 height 12
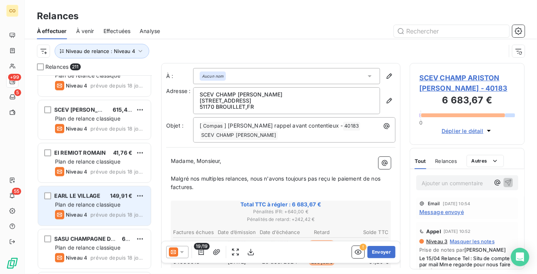
click at [89, 200] on div "EARL LE VILLAGE 149,91 € Plan de relance classique Niveau 4 prévue depuis 18 jo…" at bounding box center [94, 206] width 113 height 39
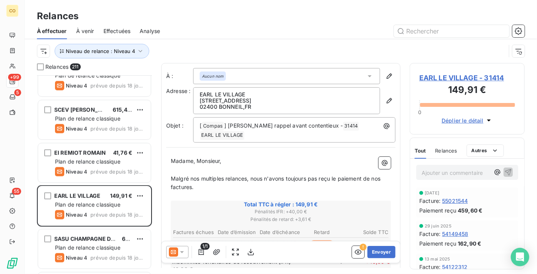
click at [181, 249] on icon at bounding box center [182, 253] width 8 height 8
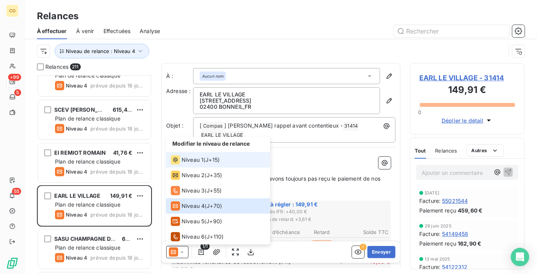
click at [182, 164] on div "Niveau 1" at bounding box center [187, 160] width 33 height 9
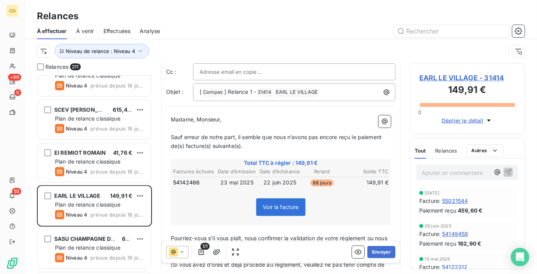
scroll to position [70, 0]
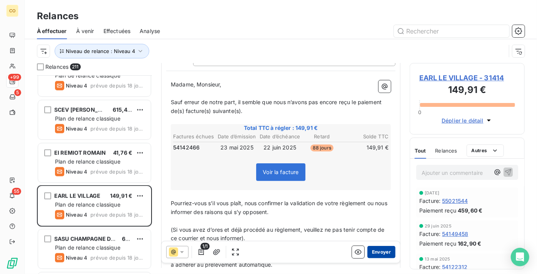
click at [380, 251] on button "Envoyer" at bounding box center [382, 252] width 28 height 12
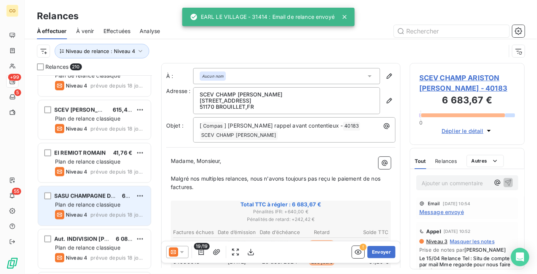
click at [93, 202] on span "Plan de relance classique" at bounding box center [87, 205] width 65 height 7
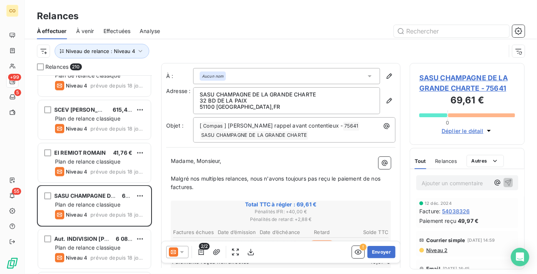
click at [173, 252] on icon at bounding box center [173, 252] width 9 height 9
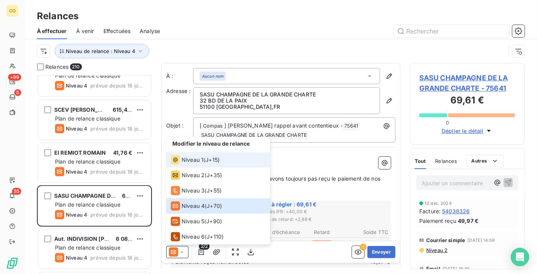
click at [182, 160] on span "Niveau 1" at bounding box center [193, 160] width 22 height 8
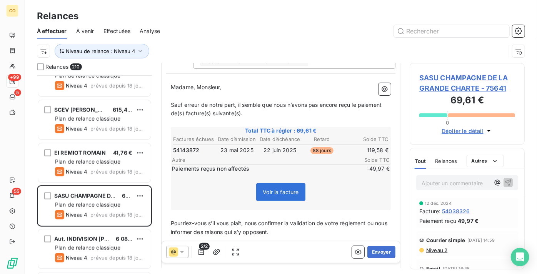
scroll to position [105, 0]
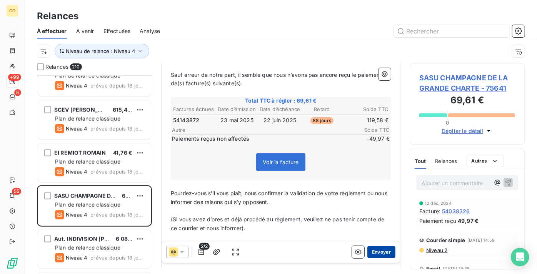
click at [380, 248] on button "Envoyer" at bounding box center [382, 252] width 28 height 12
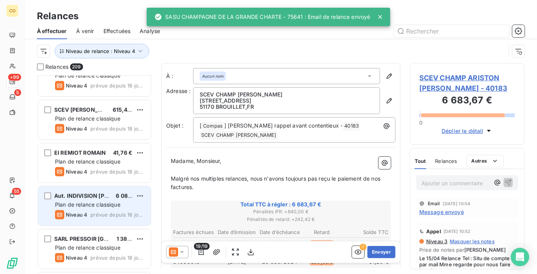
click at [81, 204] on span "Plan de relance classique" at bounding box center [87, 205] width 65 height 7
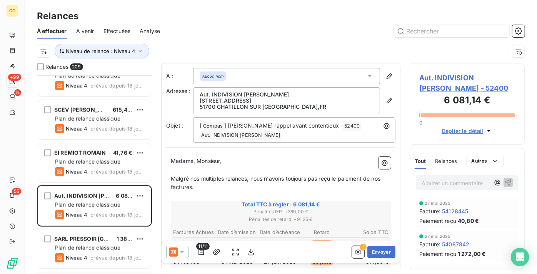
click at [176, 252] on icon at bounding box center [173, 253] width 5 height 4
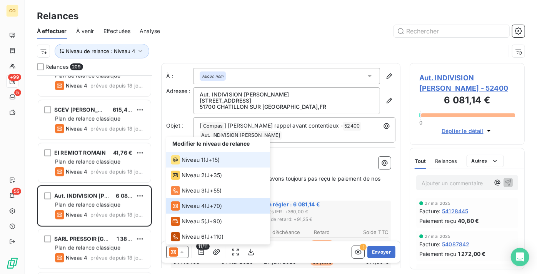
click at [212, 159] on span "J+15 )" at bounding box center [213, 160] width 14 height 8
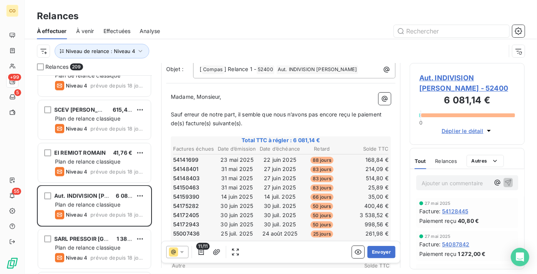
scroll to position [70, 0]
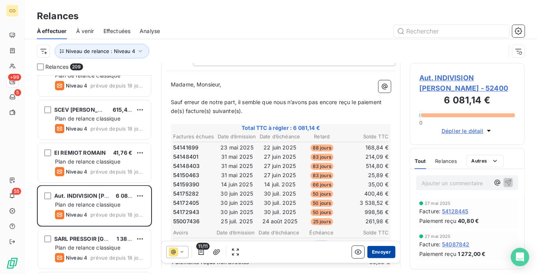
click at [381, 253] on button "Envoyer" at bounding box center [382, 252] width 28 height 12
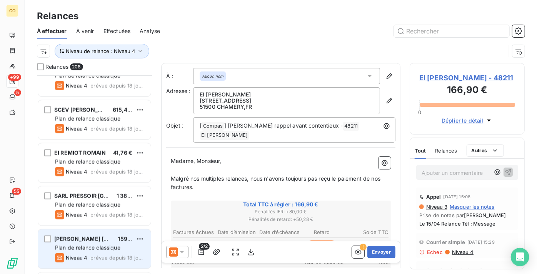
click at [89, 242] on div "[PERSON_NAME] [PERSON_NAME]" at bounding box center [82, 240] width 57 height 8
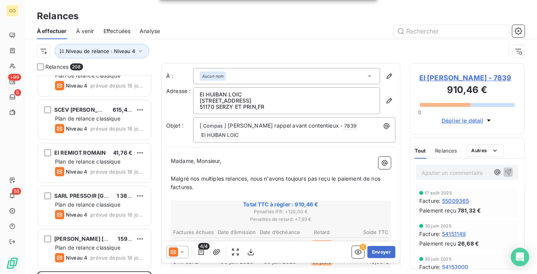
click at [174, 248] on icon at bounding box center [173, 252] width 9 height 9
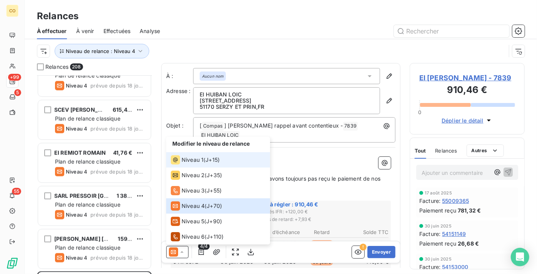
click at [194, 164] on div "Niveau 1" at bounding box center [187, 160] width 33 height 9
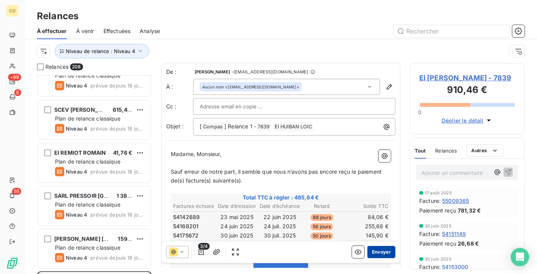
click at [380, 254] on button "Envoyer" at bounding box center [382, 252] width 28 height 12
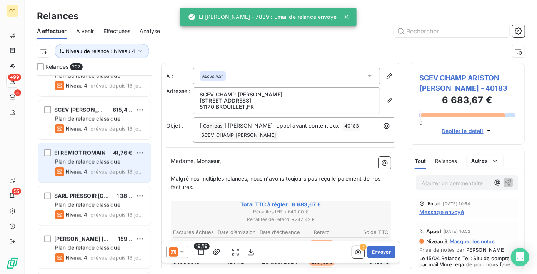
click at [104, 156] on span "EI REMIOT ROMAIN" at bounding box center [80, 153] width 52 height 7
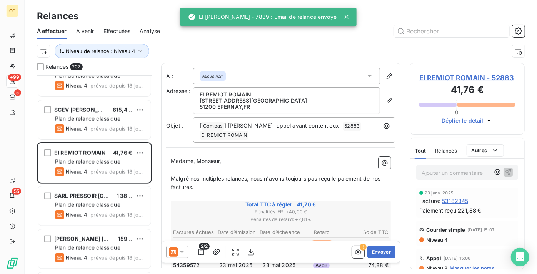
click at [171, 250] on icon at bounding box center [173, 252] width 9 height 9
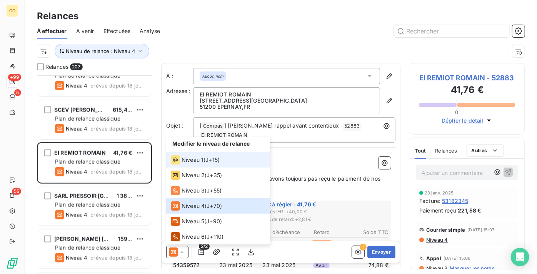
click at [189, 160] on span "Niveau 1" at bounding box center [193, 160] width 22 height 8
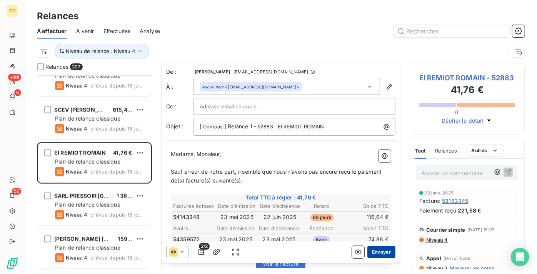
click at [382, 251] on button "Envoyer" at bounding box center [382, 252] width 28 height 12
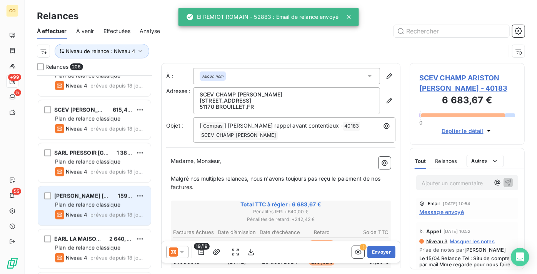
click at [102, 198] on span "[PERSON_NAME] [PERSON_NAME]" at bounding box center [101, 196] width 94 height 7
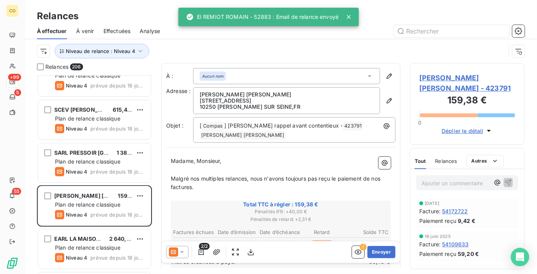
click at [176, 254] on icon at bounding box center [173, 252] width 9 height 9
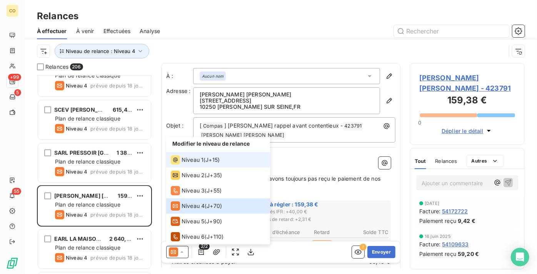
click at [200, 164] on div "Niveau 1" at bounding box center [187, 160] width 33 height 9
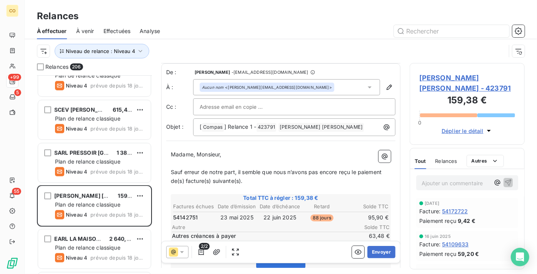
scroll to position [35, 0]
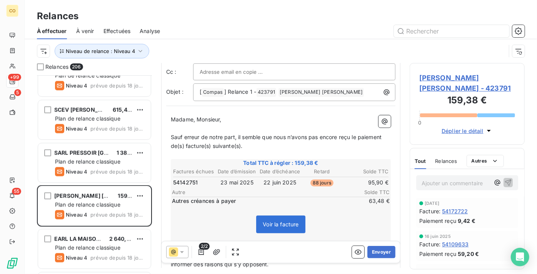
click at [329, 226] on div "Voir la facture" at bounding box center [281, 226] width 218 height 33
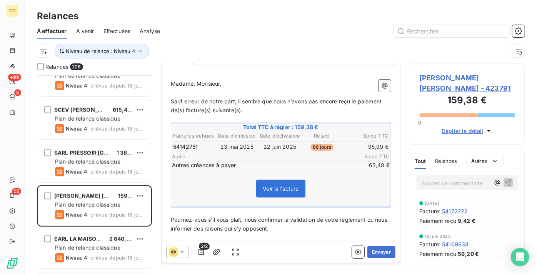
scroll to position [105, 0]
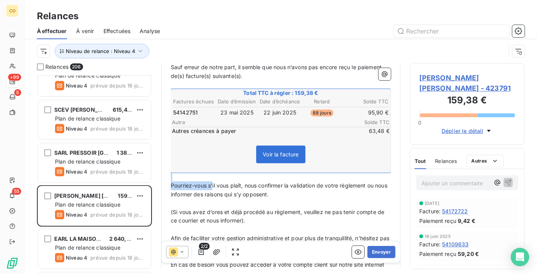
click at [216, 177] on p "﻿" at bounding box center [281, 177] width 220 height 9
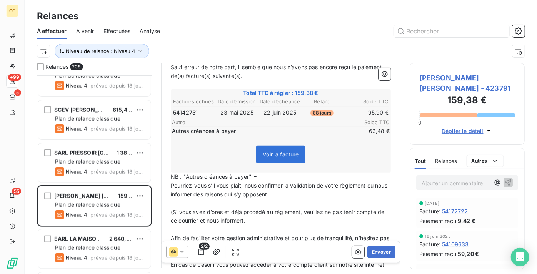
click at [268, 176] on p "NB : "Autres créances à payer" =" at bounding box center [281, 177] width 220 height 9
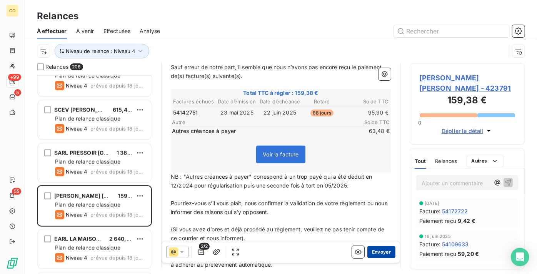
click at [374, 250] on button "Envoyer" at bounding box center [382, 252] width 28 height 12
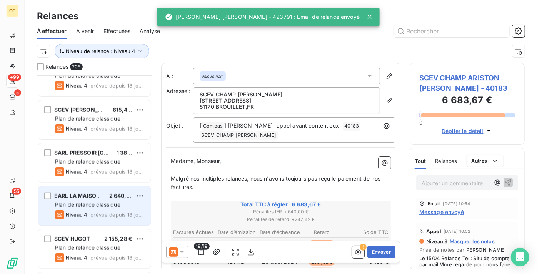
click at [111, 204] on span "Plan de relance classique" at bounding box center [87, 205] width 65 height 7
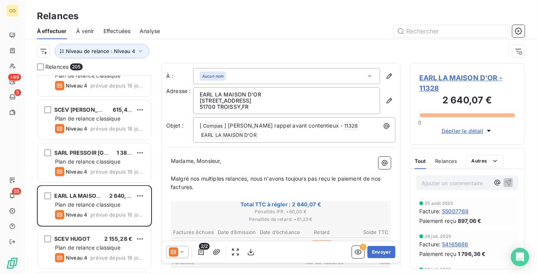
click at [176, 251] on icon at bounding box center [173, 252] width 9 height 9
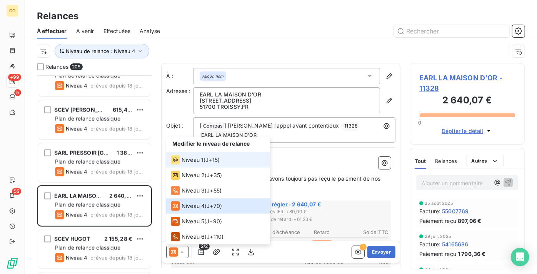
click at [201, 161] on span "Niveau 1" at bounding box center [193, 160] width 22 height 8
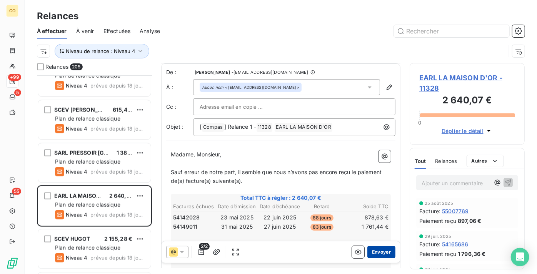
click at [378, 251] on button "Envoyer" at bounding box center [382, 252] width 28 height 12
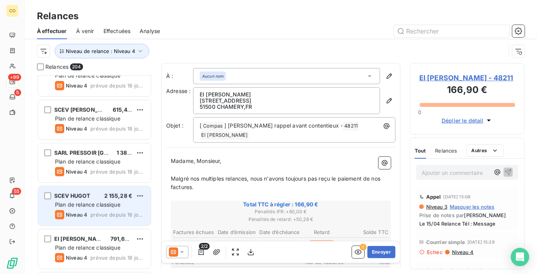
click at [98, 203] on span "Plan de relance classique" at bounding box center [87, 205] width 65 height 7
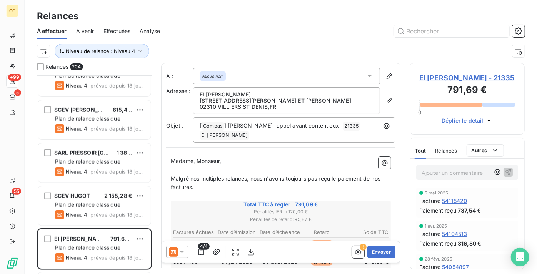
click at [180, 252] on icon at bounding box center [182, 253] width 8 height 8
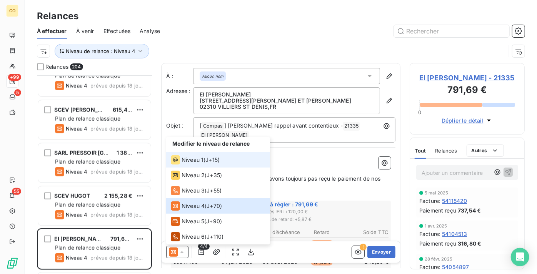
click at [197, 160] on span "Niveau 1" at bounding box center [193, 160] width 22 height 8
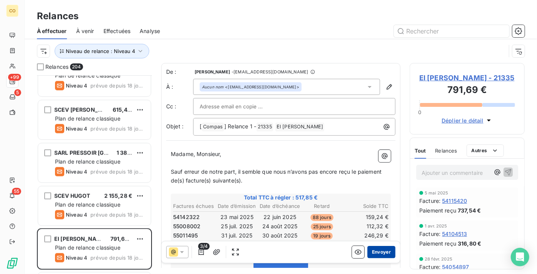
click at [376, 252] on button "Envoyer" at bounding box center [382, 252] width 28 height 12
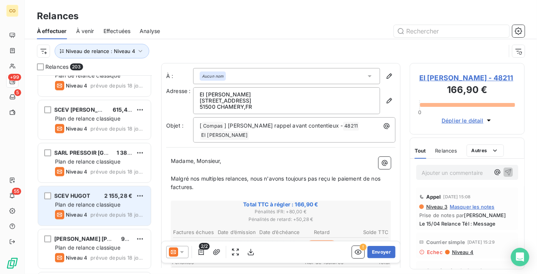
scroll to position [2030, 0]
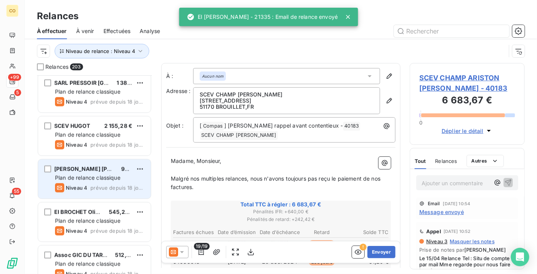
click at [68, 172] on div "[PERSON_NAME] [PERSON_NAME] ET FILS" at bounding box center [84, 170] width 61 height 8
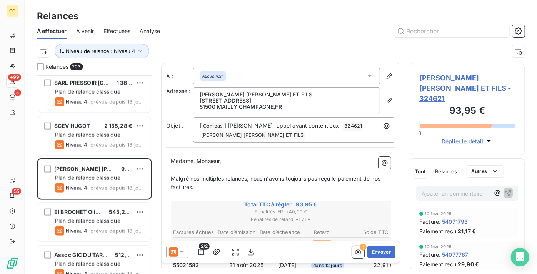
click at [176, 248] on icon at bounding box center [173, 252] width 9 height 9
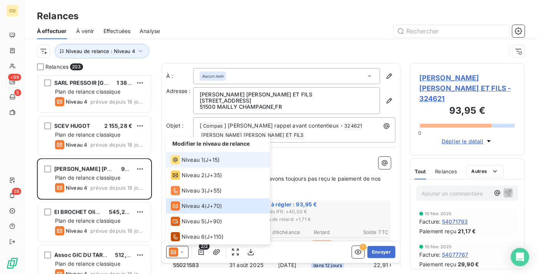
click at [192, 164] on span "Niveau 1" at bounding box center [193, 160] width 22 height 8
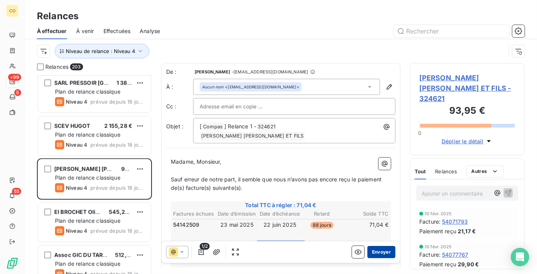
click at [370, 250] on button "Envoyer" at bounding box center [382, 252] width 28 height 12
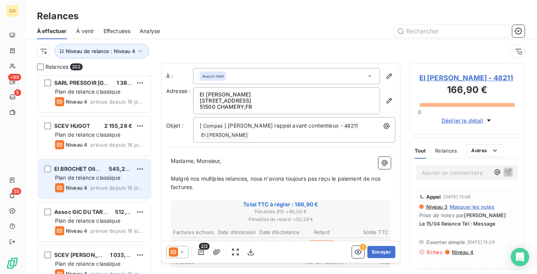
drag, startPoint x: 99, startPoint y: 184, endPoint x: 105, endPoint y: 190, distance: 8.7
click at [98, 184] on div "Niveau 4 prévue depuis 18 jours" at bounding box center [100, 188] width 90 height 9
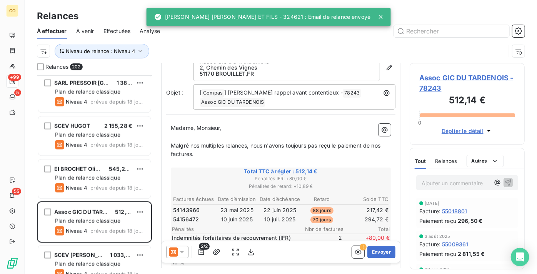
scroll to position [35, 0]
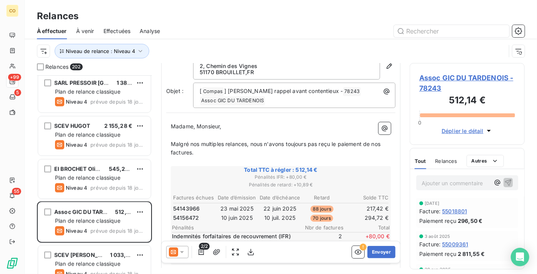
click at [182, 253] on icon at bounding box center [182, 253] width 4 height 2
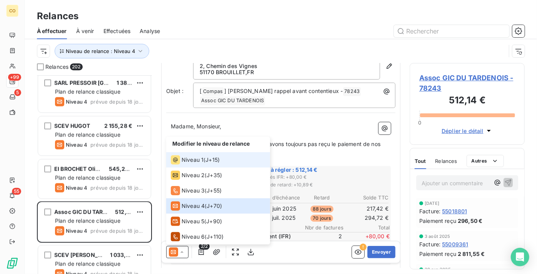
click at [197, 158] on span "Niveau 1" at bounding box center [193, 160] width 22 height 8
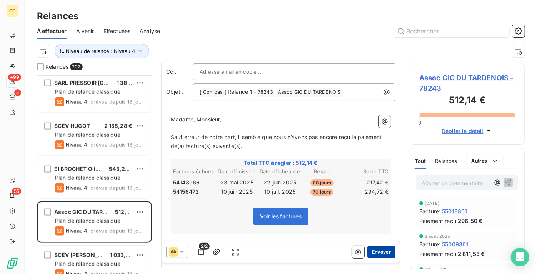
click at [373, 254] on button "Envoyer" at bounding box center [382, 252] width 28 height 12
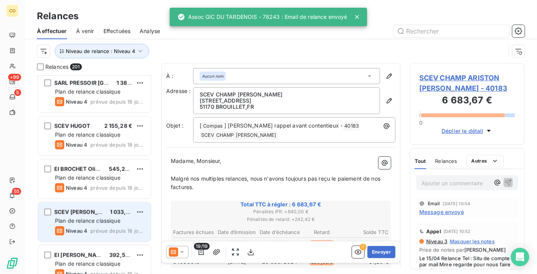
click at [90, 221] on span "Plan de relance classique" at bounding box center [87, 221] width 65 height 7
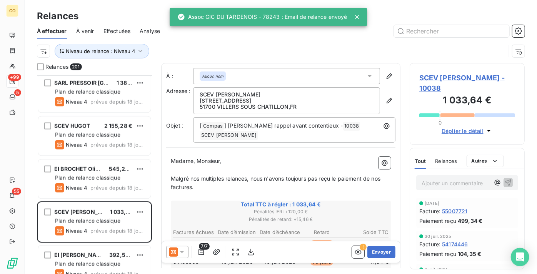
click at [174, 250] on icon at bounding box center [173, 252] width 9 height 9
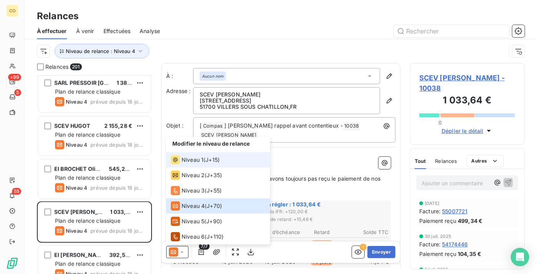
click at [205, 159] on div "Niveau 1 ( J+15 )" at bounding box center [195, 160] width 49 height 9
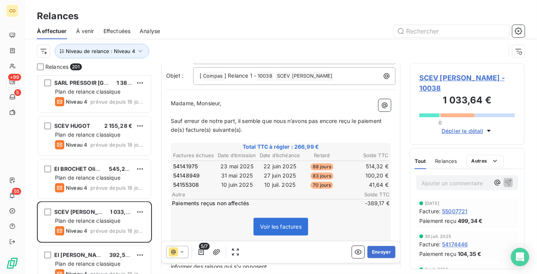
scroll to position [35, 0]
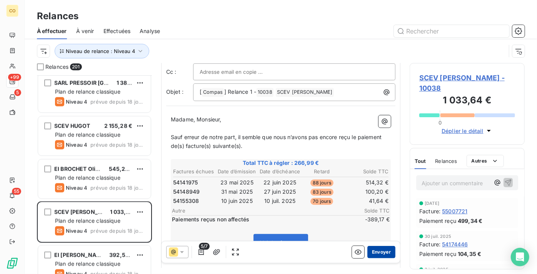
click at [384, 257] on button "Envoyer" at bounding box center [382, 252] width 28 height 12
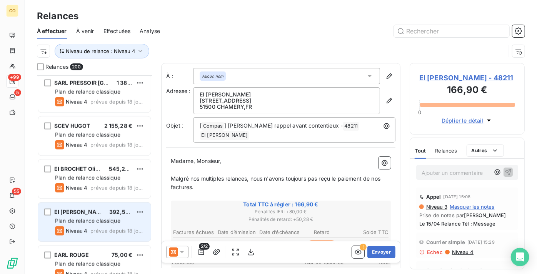
click at [108, 218] on span "Plan de relance classique" at bounding box center [87, 221] width 65 height 7
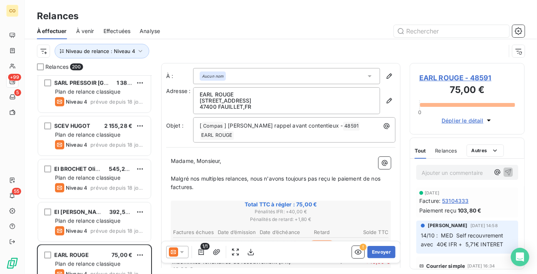
click at [179, 255] on icon at bounding box center [182, 253] width 8 height 8
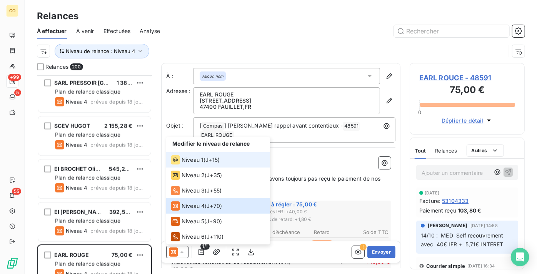
click at [219, 154] on li "Niveau 1 ( J+15 )" at bounding box center [218, 159] width 104 height 15
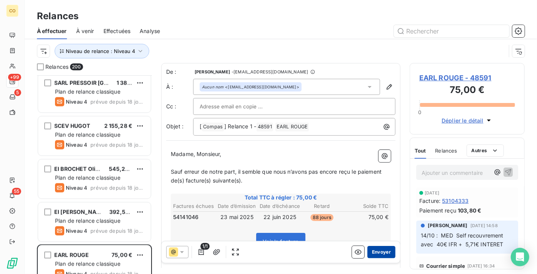
click at [380, 251] on button "Envoyer" at bounding box center [382, 252] width 28 height 12
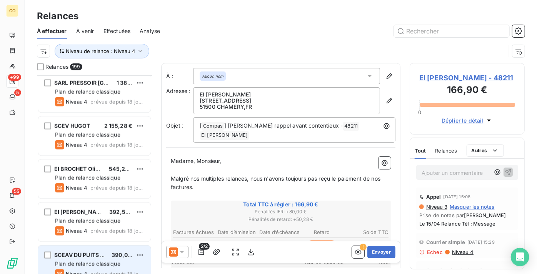
click at [86, 261] on span "Plan de relance classique" at bounding box center [87, 264] width 65 height 7
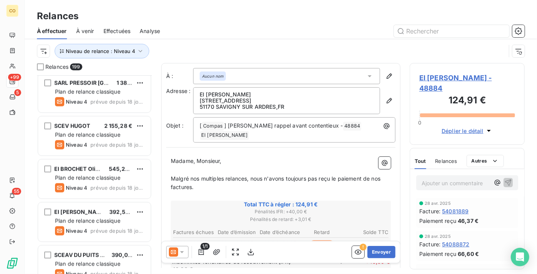
click at [180, 258] on div at bounding box center [177, 252] width 22 height 12
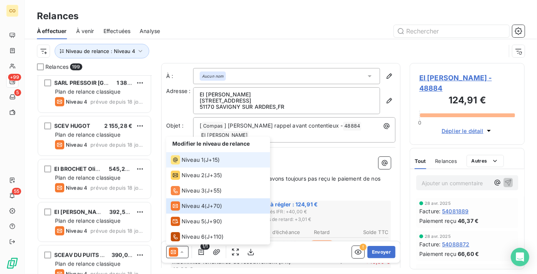
click at [203, 160] on div "Niveau 1 ( J+15 )" at bounding box center [195, 160] width 49 height 9
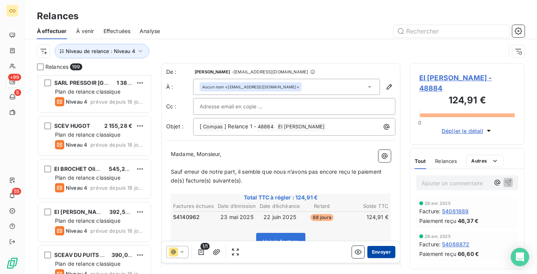
click at [378, 253] on button "Envoyer" at bounding box center [382, 252] width 28 height 12
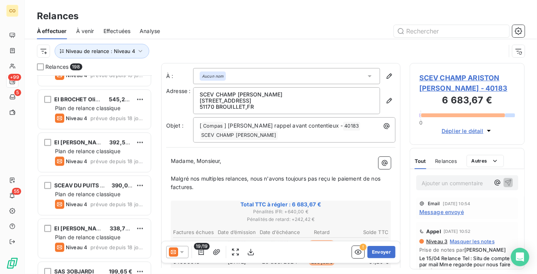
scroll to position [2100, 0]
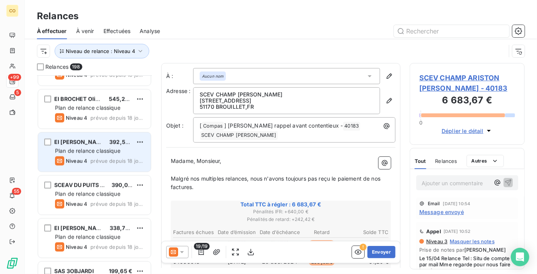
click at [79, 140] on span "EI [PERSON_NAME]" at bounding box center [80, 142] width 52 height 7
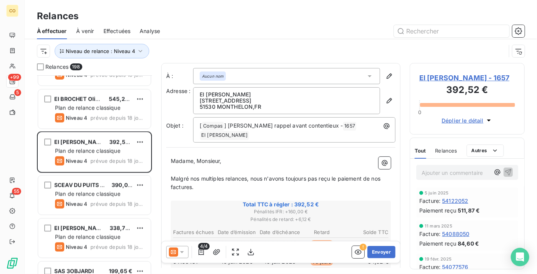
scroll to position [35, 0]
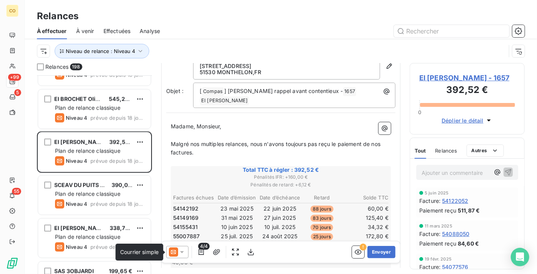
click at [173, 252] on icon at bounding box center [173, 252] width 9 height 9
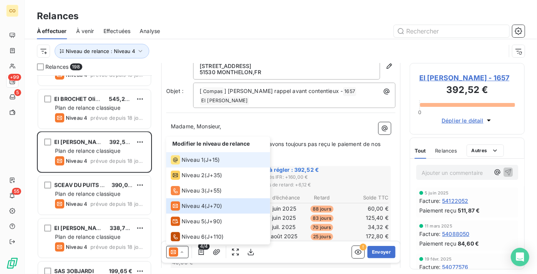
click at [199, 160] on span "Niveau 1" at bounding box center [193, 160] width 22 height 8
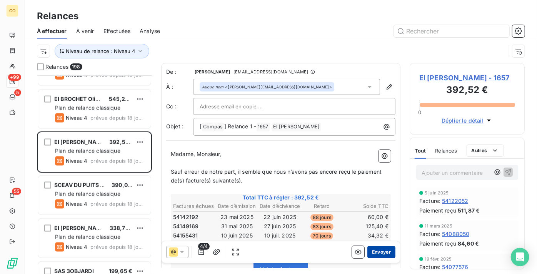
click at [375, 253] on button "Envoyer" at bounding box center [382, 252] width 28 height 12
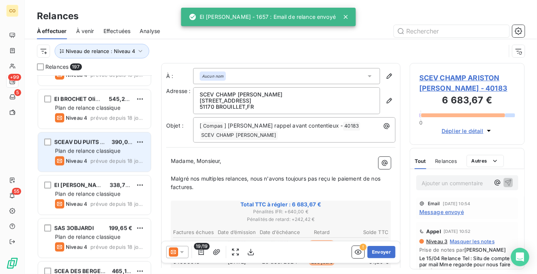
click at [79, 154] on span "Plan de relance classique" at bounding box center [87, 151] width 65 height 7
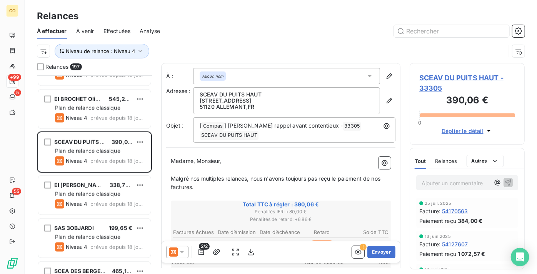
click at [180, 251] on icon at bounding box center [182, 253] width 8 height 8
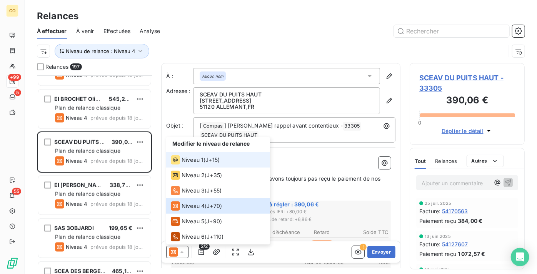
click at [185, 164] on div "Niveau 1" at bounding box center [187, 160] width 33 height 9
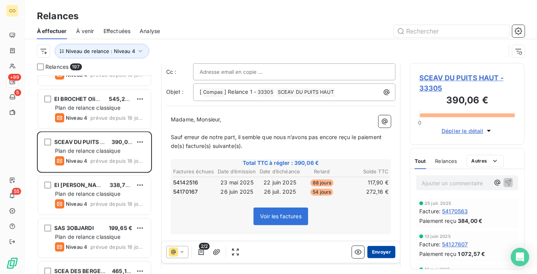
click at [376, 251] on button "Envoyer" at bounding box center [382, 252] width 28 height 12
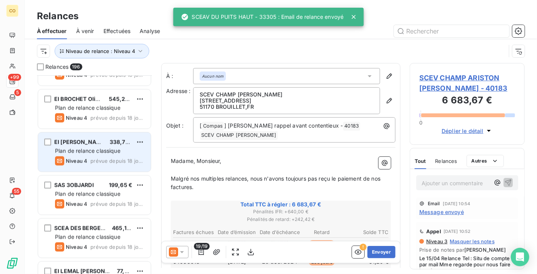
click at [90, 137] on div "EI [PERSON_NAME] 338,76 € Plan de relance classique Niveau 4 prévue depuis 18 j…" at bounding box center [94, 152] width 113 height 39
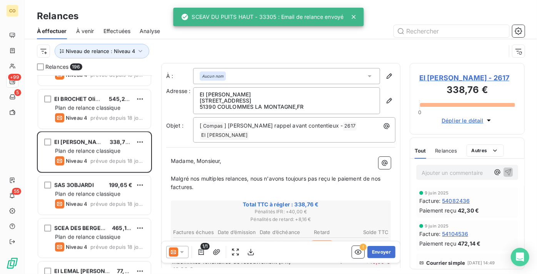
click at [176, 249] on icon at bounding box center [173, 252] width 9 height 9
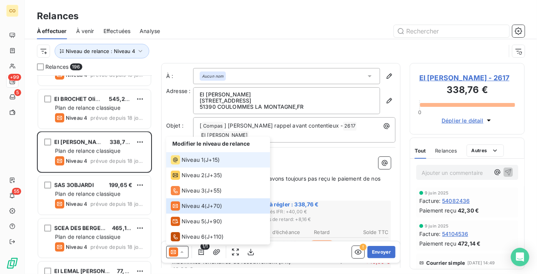
click at [200, 160] on span "Niveau 1" at bounding box center [193, 160] width 22 height 8
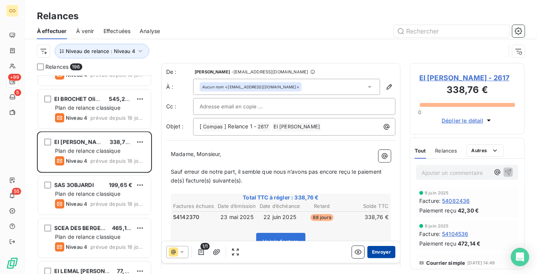
click at [370, 253] on button "Envoyer" at bounding box center [382, 252] width 28 height 12
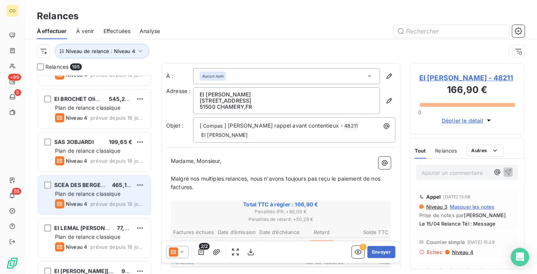
click at [79, 188] on span "SCEA DES BERGERIES" at bounding box center [83, 185] width 59 height 7
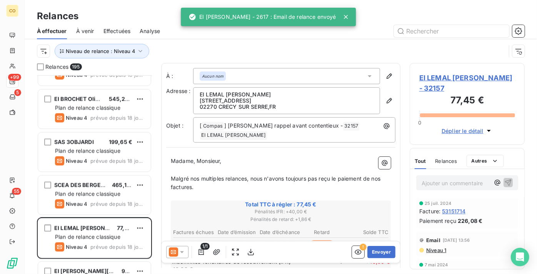
click at [179, 254] on icon at bounding box center [182, 253] width 8 height 8
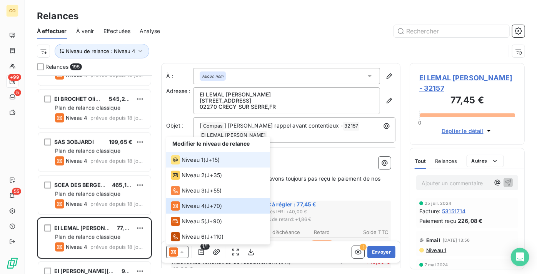
click at [200, 162] on span "Niveau 1" at bounding box center [193, 160] width 22 height 8
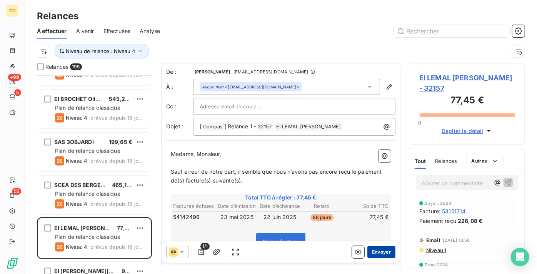
click at [381, 250] on button "Envoyer" at bounding box center [382, 252] width 28 height 12
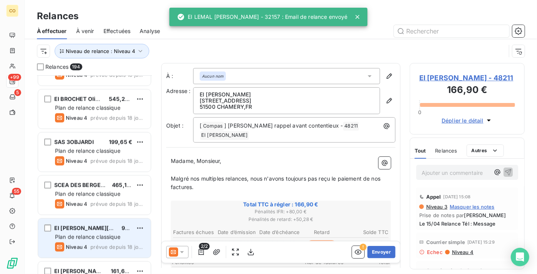
click at [99, 235] on span "Plan de relance classique" at bounding box center [87, 237] width 65 height 7
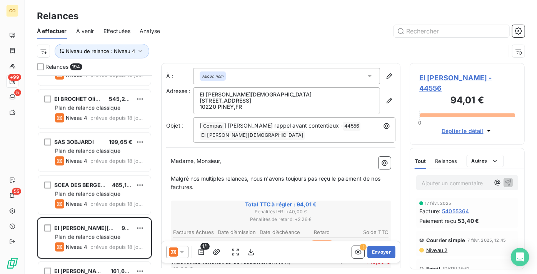
click at [174, 251] on icon at bounding box center [173, 253] width 5 height 4
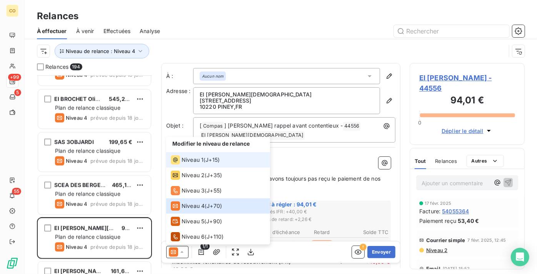
click at [199, 161] on span "Niveau 1" at bounding box center [193, 160] width 22 height 8
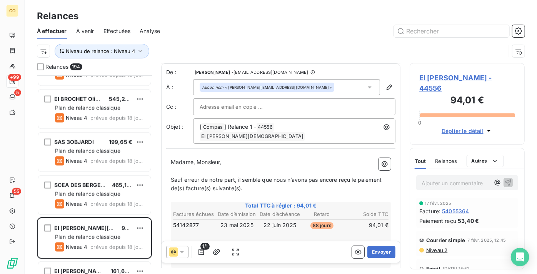
scroll to position [35, 0]
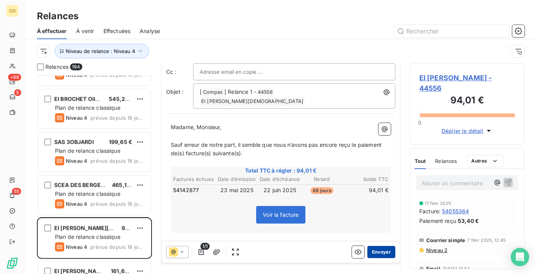
click at [375, 253] on button "Envoyer" at bounding box center [382, 252] width 28 height 12
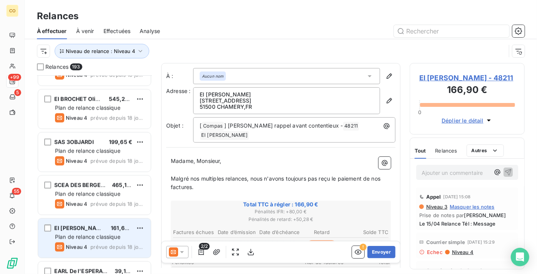
click at [91, 241] on div "Plan de relance classique" at bounding box center [100, 238] width 90 height 8
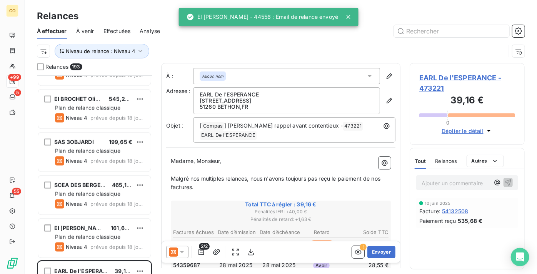
click at [179, 251] on icon at bounding box center [182, 253] width 8 height 8
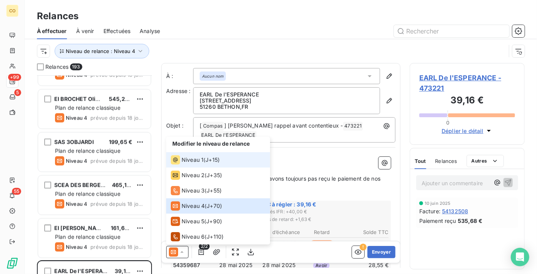
click at [192, 167] on li "Niveau 1 ( J+15 )" at bounding box center [218, 159] width 104 height 15
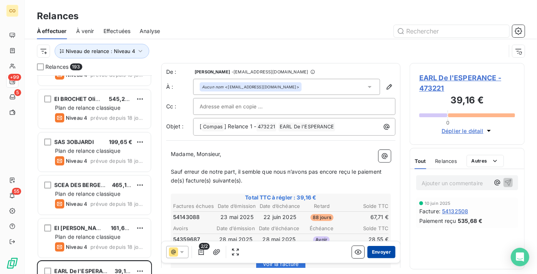
click at [382, 252] on button "Envoyer" at bounding box center [382, 252] width 28 height 12
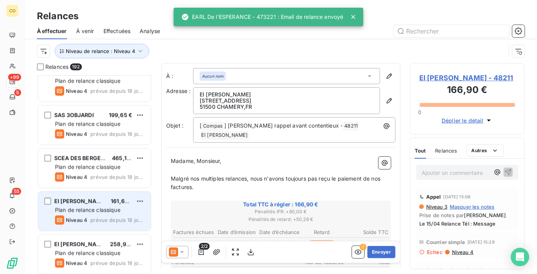
scroll to position [2135, 0]
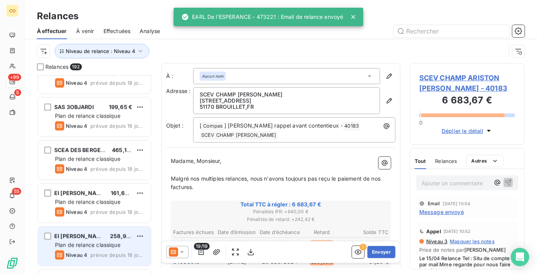
click at [90, 242] on span "Plan de relance classique" at bounding box center [87, 245] width 65 height 7
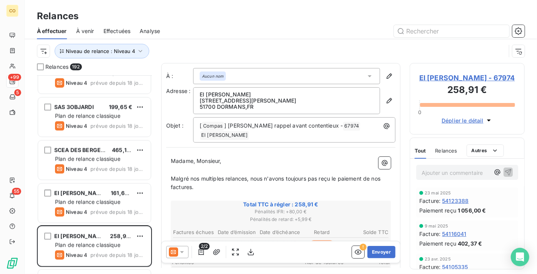
click at [183, 252] on icon at bounding box center [182, 253] width 8 height 8
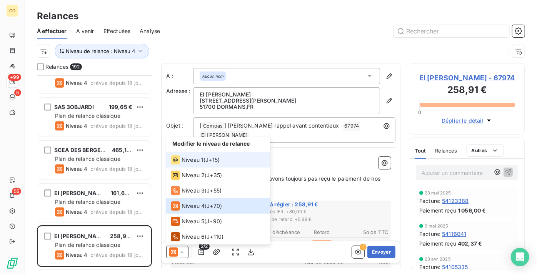
click at [198, 162] on span "Niveau 1" at bounding box center [193, 160] width 22 height 8
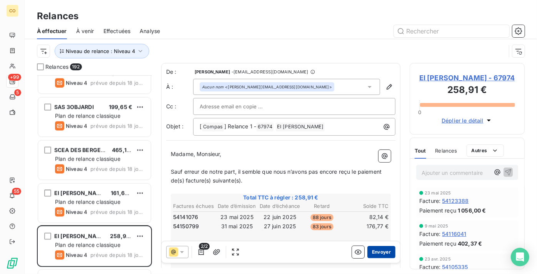
click at [384, 251] on button "Envoyer" at bounding box center [382, 252] width 28 height 12
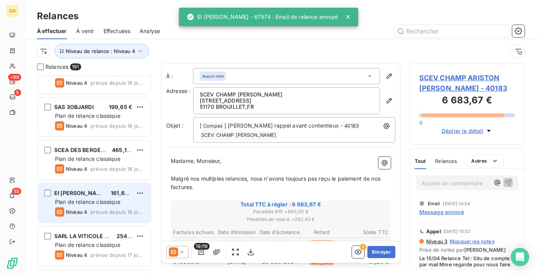
click at [78, 201] on span "Plan de relance classique" at bounding box center [87, 202] width 65 height 7
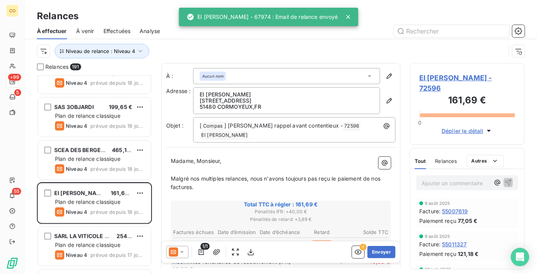
click at [179, 254] on icon at bounding box center [182, 253] width 8 height 8
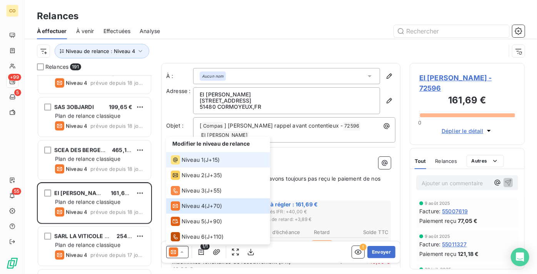
click at [194, 159] on span "Niveau 1" at bounding box center [193, 160] width 22 height 8
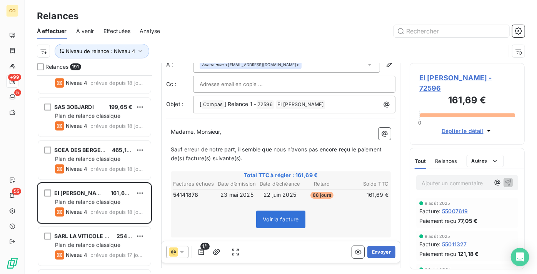
scroll to position [35, 0]
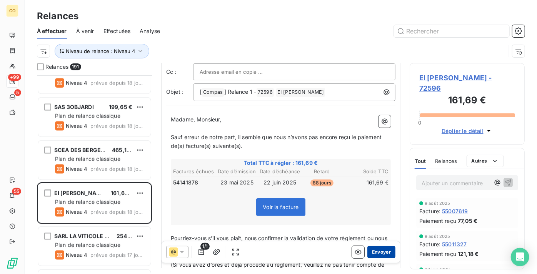
click at [382, 254] on button "Envoyer" at bounding box center [382, 252] width 28 height 12
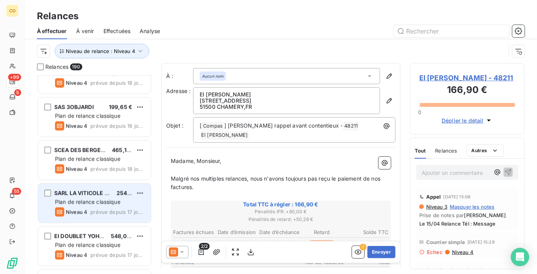
click at [88, 206] on div "Plan de relance classique" at bounding box center [100, 203] width 90 height 8
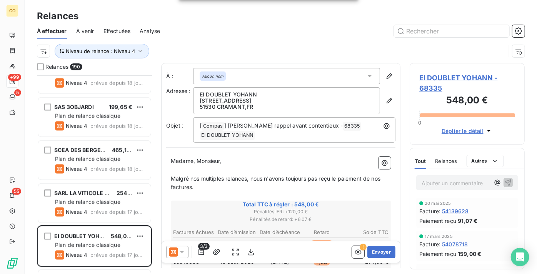
click at [176, 254] on icon at bounding box center [173, 252] width 9 height 9
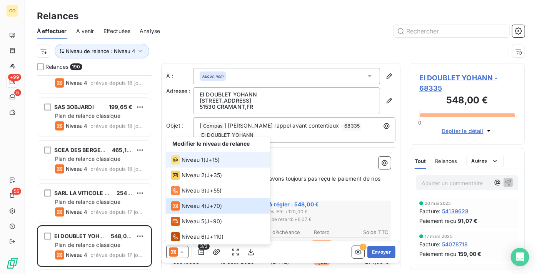
click at [214, 164] on span "J+15 )" at bounding box center [213, 160] width 14 height 8
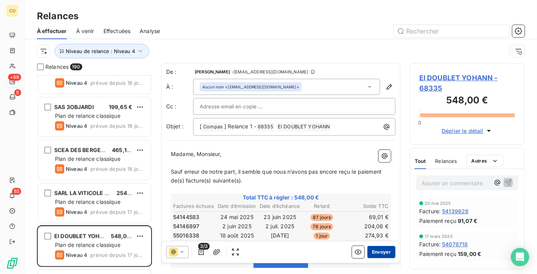
click at [386, 251] on button "Envoyer" at bounding box center [382, 252] width 28 height 12
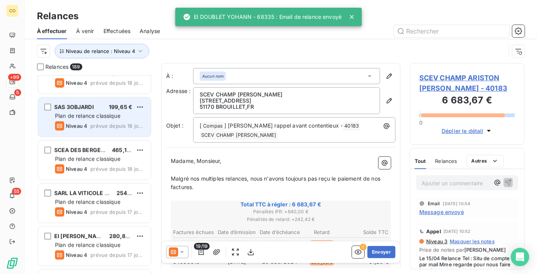
click at [92, 119] on span "Plan de relance classique" at bounding box center [87, 116] width 65 height 7
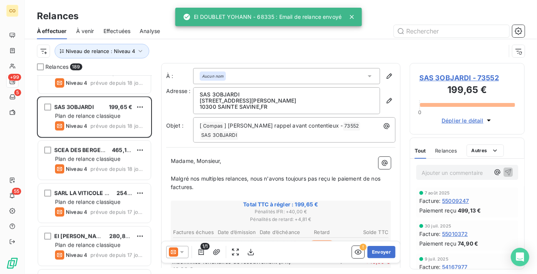
click at [179, 257] on div at bounding box center [177, 252] width 22 height 12
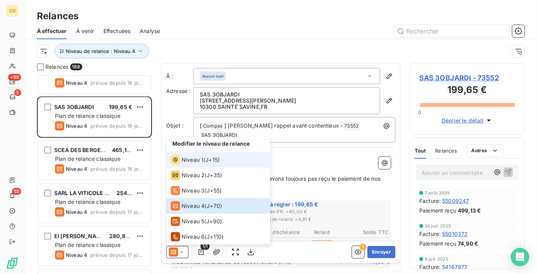
click at [196, 161] on span "Niveau 1" at bounding box center [193, 160] width 22 height 8
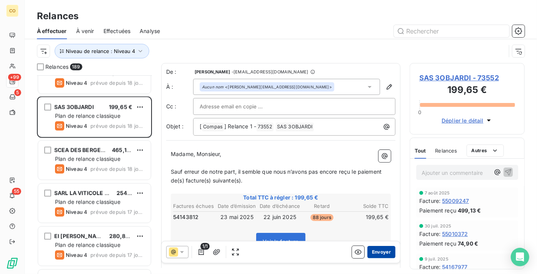
click at [372, 250] on button "Envoyer" at bounding box center [382, 252] width 28 height 12
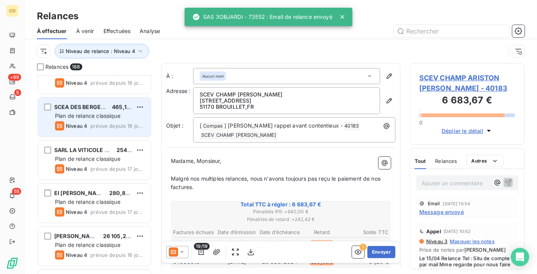
click at [101, 120] on div "SCEA DES BERGERIES 465,18 € Plan de relance classique Niveau 4 prévue depuis 18…" at bounding box center [94, 117] width 113 height 39
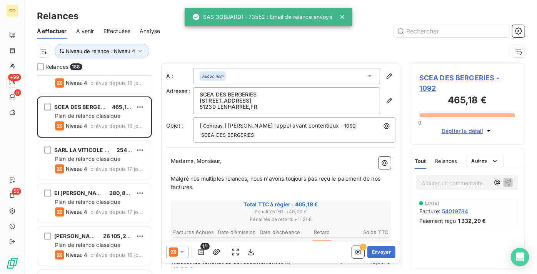
click at [175, 250] on icon at bounding box center [173, 252] width 9 height 9
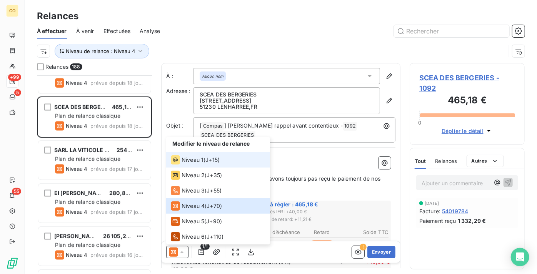
click at [199, 164] on div "Niveau 1" at bounding box center [187, 160] width 33 height 9
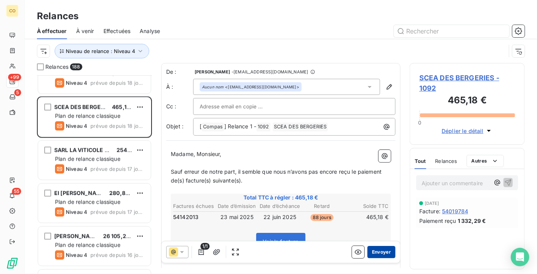
click at [378, 250] on button "Envoyer" at bounding box center [382, 252] width 28 height 12
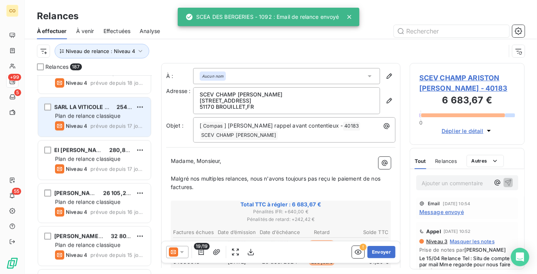
click at [96, 118] on span "Plan de relance classique" at bounding box center [87, 116] width 65 height 7
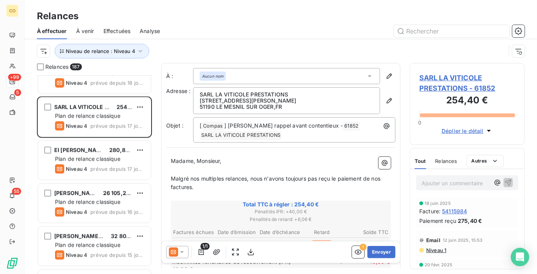
click at [372, 49] on div "Niveau de relance : Niveau 4" at bounding box center [271, 51] width 469 height 15
click at [183, 253] on icon at bounding box center [182, 253] width 8 height 8
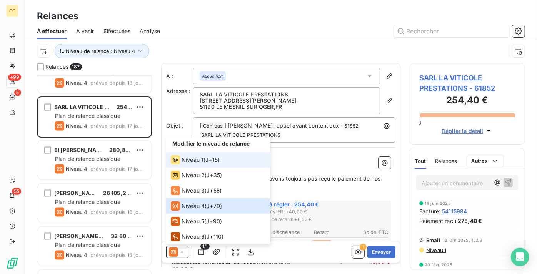
click at [198, 164] on div "Niveau 1" at bounding box center [187, 160] width 33 height 9
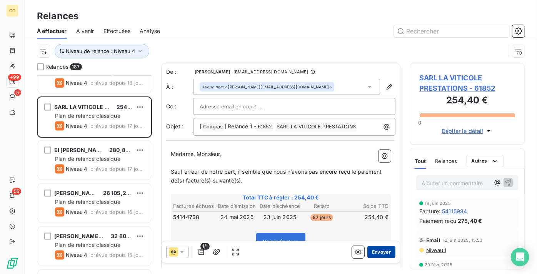
click at [375, 250] on button "Envoyer" at bounding box center [382, 252] width 28 height 12
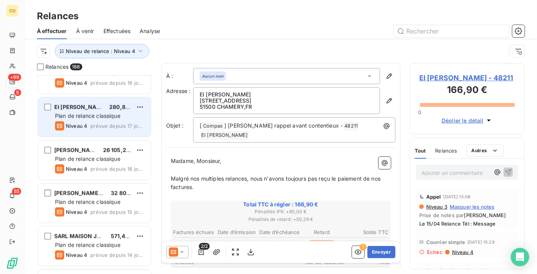
click at [86, 123] on span "Niveau 4" at bounding box center [77, 126] width 22 height 6
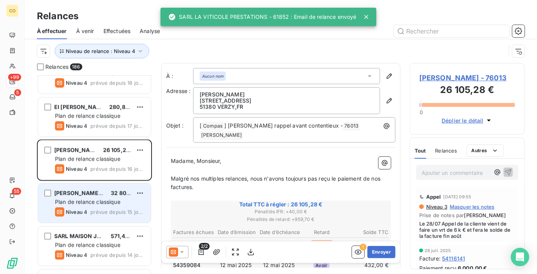
click at [111, 204] on span "Plan de relance classique" at bounding box center [87, 202] width 65 height 7
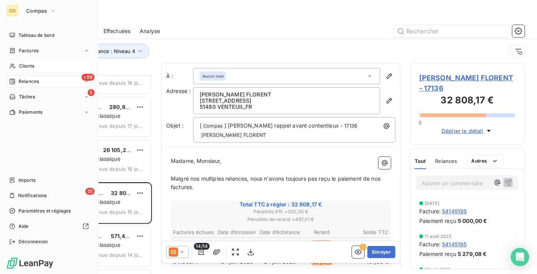
click at [30, 64] on span "Clients" at bounding box center [26, 66] width 15 height 7
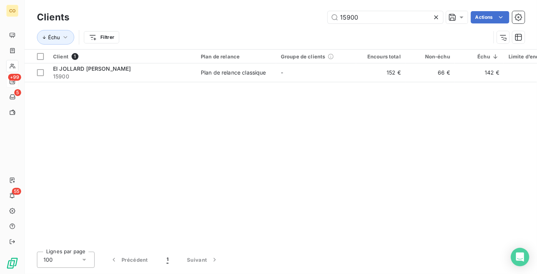
drag, startPoint x: 400, startPoint y: 22, endPoint x: 191, endPoint y: -3, distance: 210.9
click at [191, 0] on html "CO +99 5 55 Clients 15900 Actions Échu Filtrer Client 1 Plan de relance Groupe …" at bounding box center [268, 137] width 537 height 274
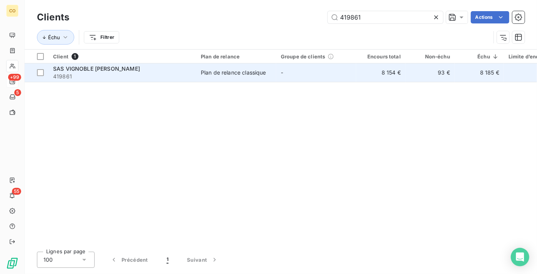
type input "419861"
click at [102, 67] on span "SAS VIGNOBLE [PERSON_NAME]" at bounding box center [96, 68] width 87 height 7
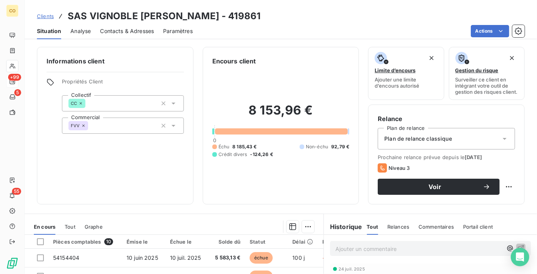
click at [173, 194] on div "Informations client Propriétés Client Collectif CC Commercial FVV" at bounding box center [115, 126] width 157 height 158
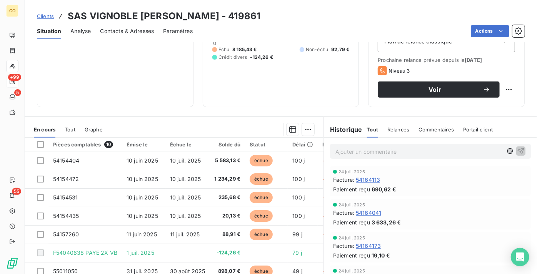
scroll to position [105, 0]
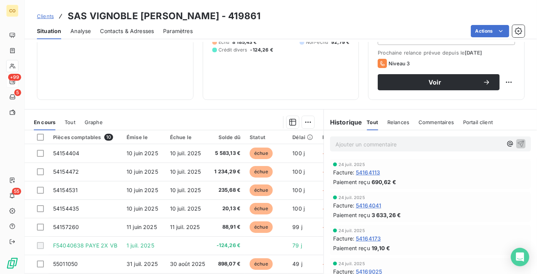
click at [90, 65] on div "Informations client Propriétés Client Collectif CC Commercial FVV" at bounding box center [115, 21] width 157 height 158
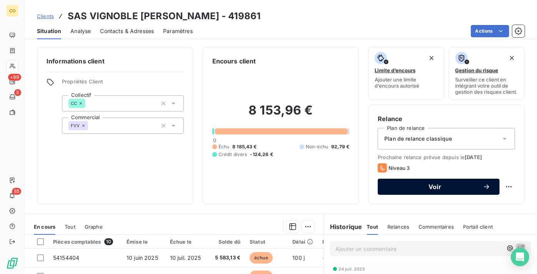
click at [380, 195] on button "Voir" at bounding box center [439, 187] width 122 height 16
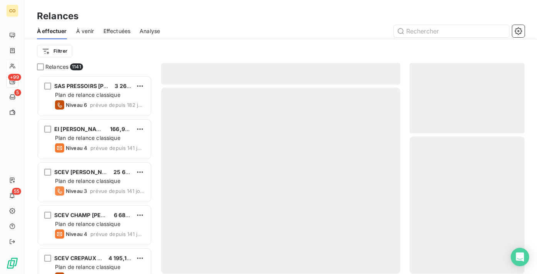
scroll to position [193, 110]
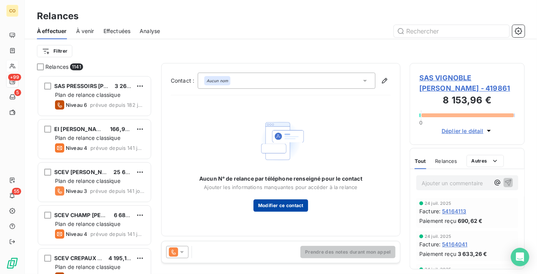
click at [279, 206] on button "Modifier ce contact" at bounding box center [281, 206] width 55 height 12
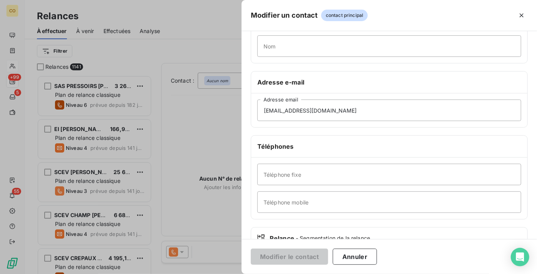
scroll to position [105, 0]
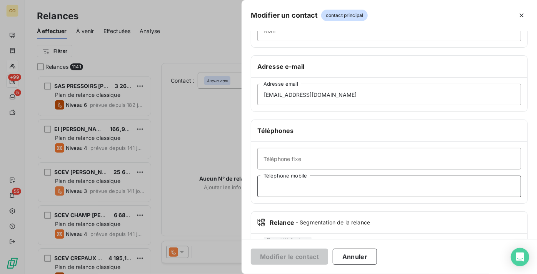
click at [307, 192] on input "Téléphone mobile" at bounding box center [390, 187] width 264 height 22
paste input "0672966548"
type input "0672966548"
click at [288, 253] on button "Modifier le contact" at bounding box center [289, 257] width 77 height 16
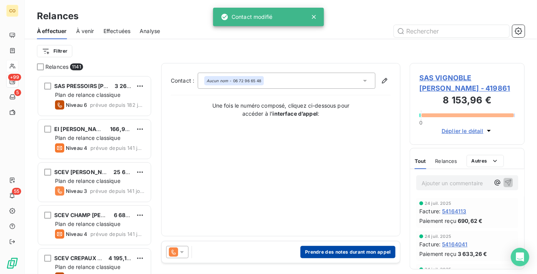
click at [316, 249] on button "Prendre des notes durant mon appel" at bounding box center [348, 252] width 95 height 12
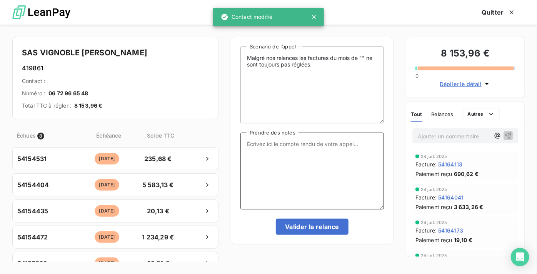
click at [302, 156] on textarea "Prendre des notes" at bounding box center [313, 171] width 144 height 77
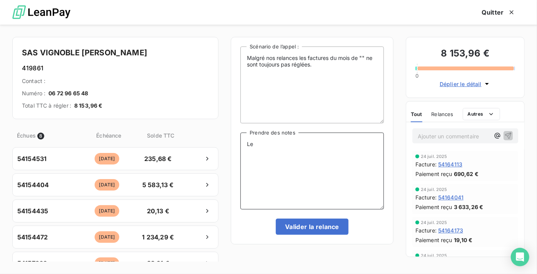
click at [337, 185] on textarea "Le" at bounding box center [313, 171] width 144 height 77
drag, startPoint x: 340, startPoint y: 157, endPoint x: 212, endPoint y: 121, distance: 132.3
click at [212, 121] on div "SAS VIGNOBLE [PERSON_NAME] 419861 Contact : Numéro : [PHONE_NUMBER] Total TTC à…" at bounding box center [268, 150] width 537 height 250
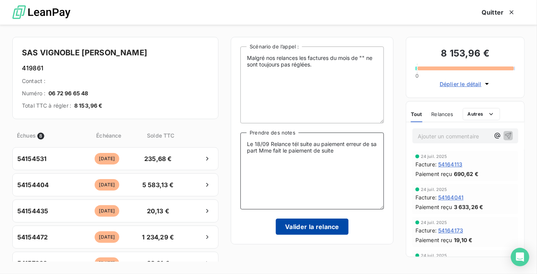
type textarea "Le 18/09 Relance tél suite au paiement erreur de sa part Mme fait le paiement d…"
click at [313, 223] on button "Valider la relance" at bounding box center [312, 227] width 73 height 16
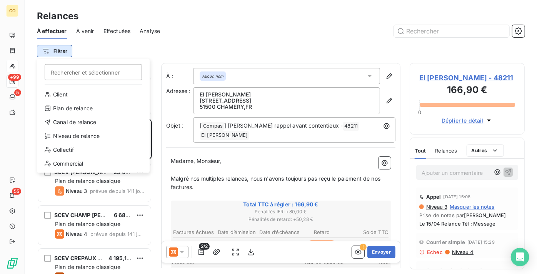
click at [64, 54] on html "CO +99 5 55 Relances À effectuer À venir Effectuées Analyse Filtrer Rechercher …" at bounding box center [268, 137] width 537 height 274
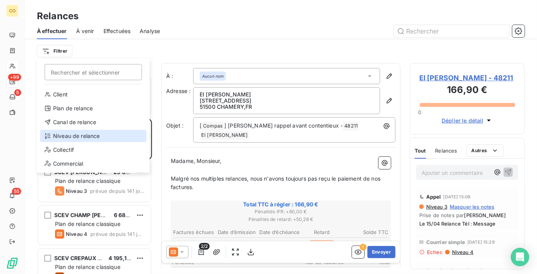
click at [91, 134] on div "Niveau de relance" at bounding box center [93, 136] width 107 height 12
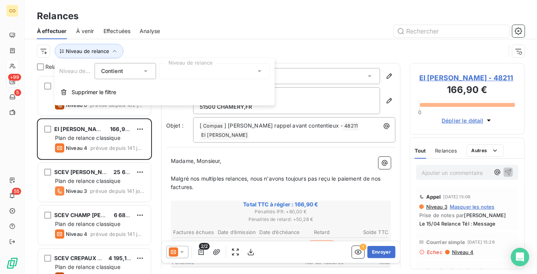
click at [189, 71] on div at bounding box center [214, 71] width 111 height 16
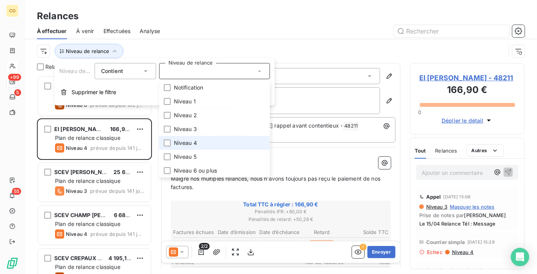
click at [193, 144] on span "Niveau 4" at bounding box center [185, 143] width 23 height 8
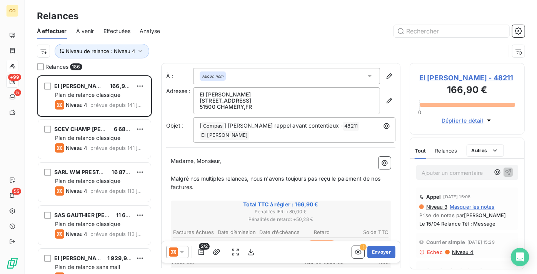
click at [249, 41] on div "Niveau de relance : Niveau 4" at bounding box center [281, 51] width 488 height 24
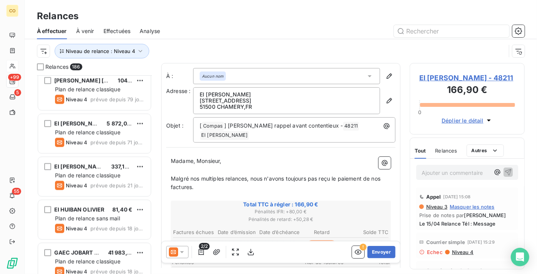
scroll to position [700, 0]
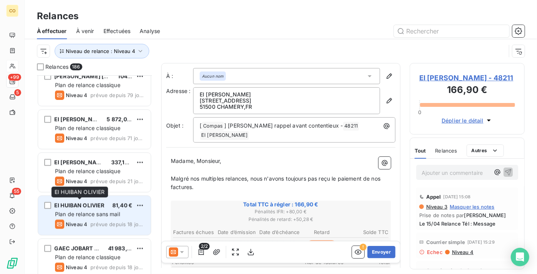
click at [80, 209] on div "EI HUIBAN OLIVIER" at bounding box center [79, 206] width 50 height 8
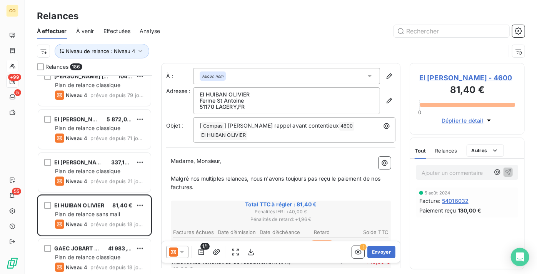
click at [181, 256] on div at bounding box center [177, 252] width 22 height 12
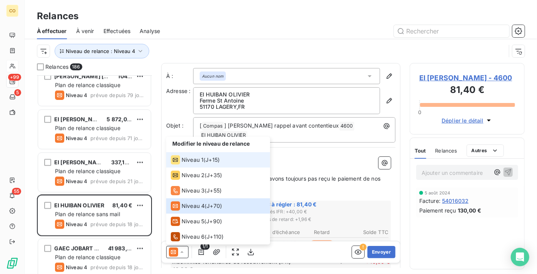
click at [204, 158] on div "Niveau 1 ( J+15 )" at bounding box center [195, 160] width 49 height 9
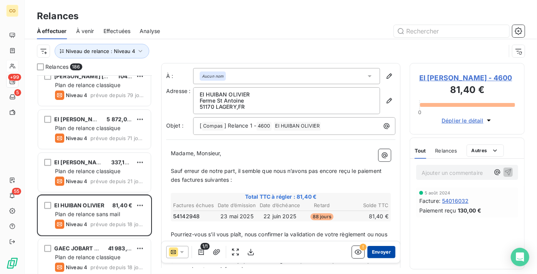
click at [376, 253] on button "Envoyer" at bounding box center [382, 252] width 28 height 12
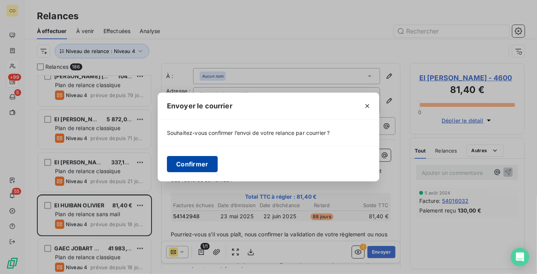
click at [202, 164] on button "Confirmer" at bounding box center [192, 164] width 51 height 16
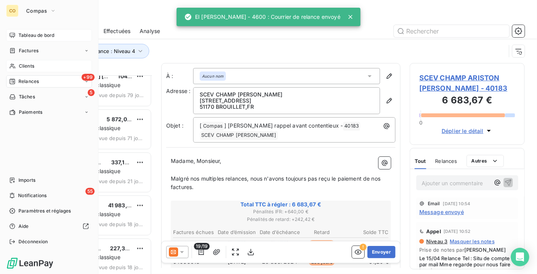
click at [13, 35] on icon at bounding box center [12, 35] width 6 height 6
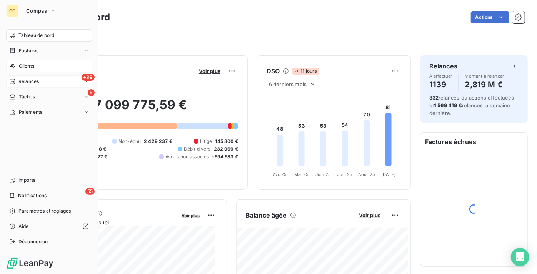
click at [46, 84] on div "+99 Relances" at bounding box center [49, 81] width 86 height 12
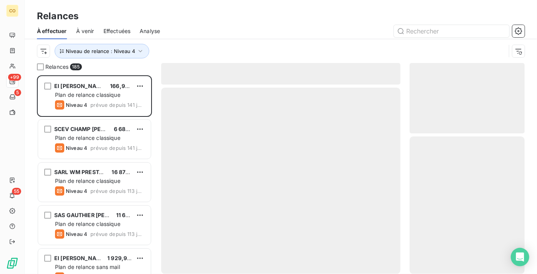
scroll to position [193, 110]
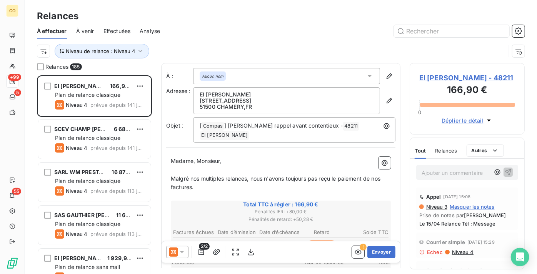
click at [119, 31] on span "Effectuées" at bounding box center [117, 31] width 27 height 8
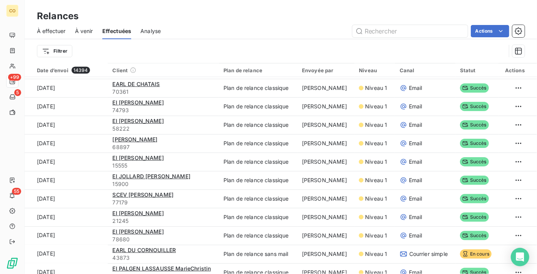
scroll to position [595, 0]
